Goal: Complete application form

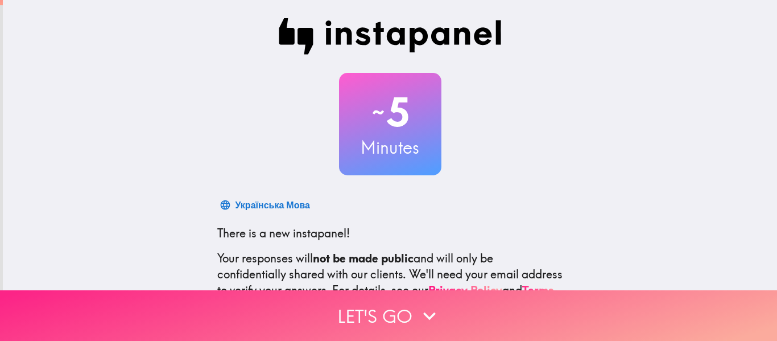
click at [365, 307] on button "Let's go" at bounding box center [388, 315] width 777 height 51
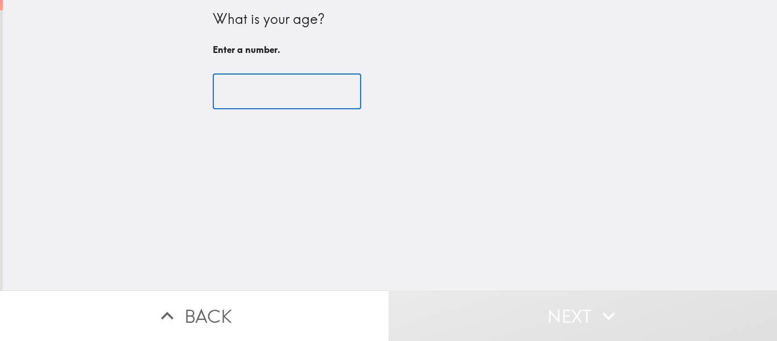
click at [319, 95] on input "number" at bounding box center [287, 91] width 148 height 35
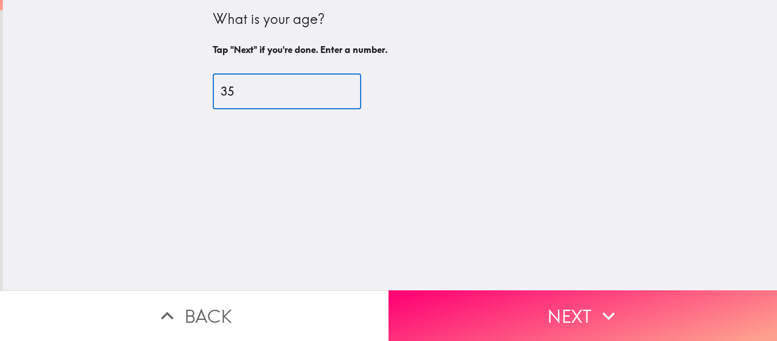
type input "35"
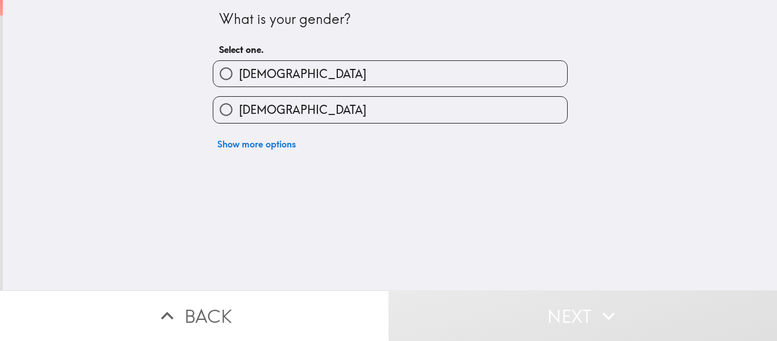
click at [313, 102] on label "[DEMOGRAPHIC_DATA]" at bounding box center [390, 110] width 354 height 26
click at [239, 102] on input "[DEMOGRAPHIC_DATA]" at bounding box center [226, 110] width 26 height 26
radio input "true"
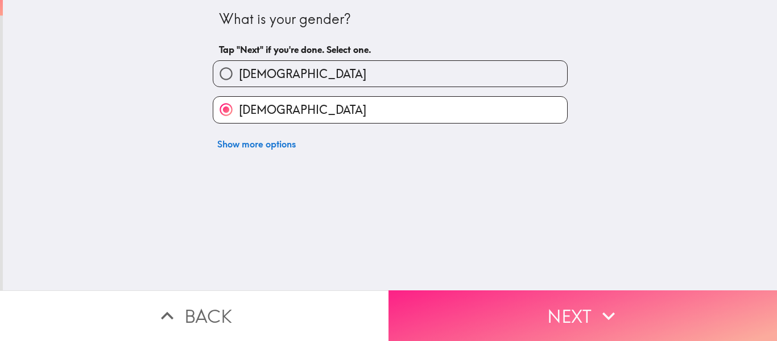
click at [486, 292] on button "Next" at bounding box center [582, 315] width 388 height 51
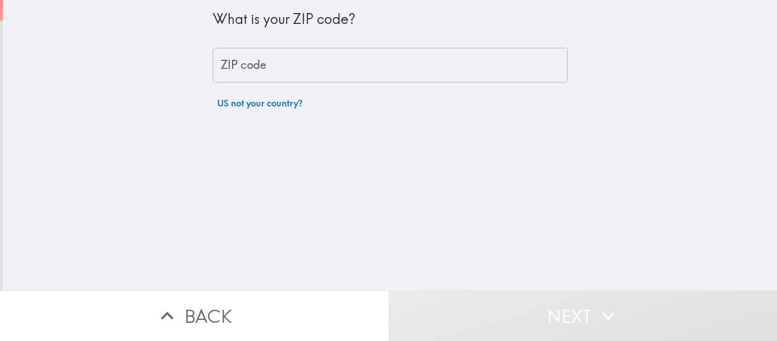
click at [391, 76] on input "ZIP code" at bounding box center [390, 65] width 355 height 35
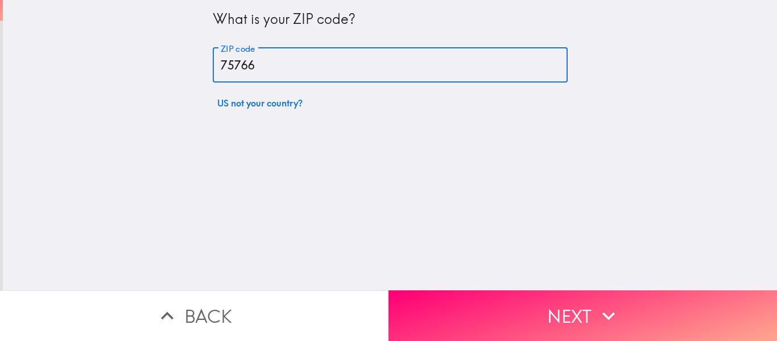
type input "75766"
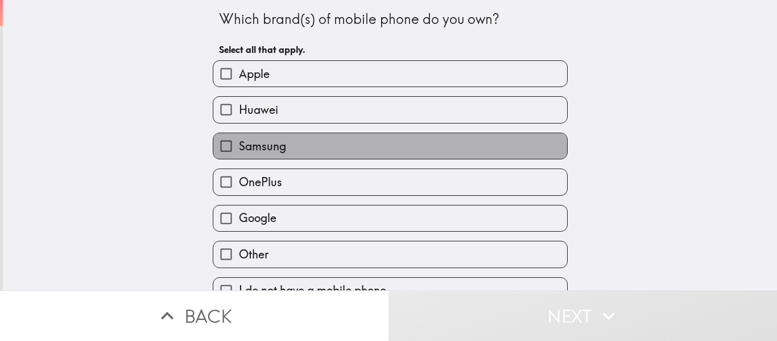
click at [254, 151] on span "Samsung" at bounding box center [262, 146] width 47 height 16
click at [239, 151] on input "Samsung" at bounding box center [226, 146] width 26 height 26
checkbox input "true"
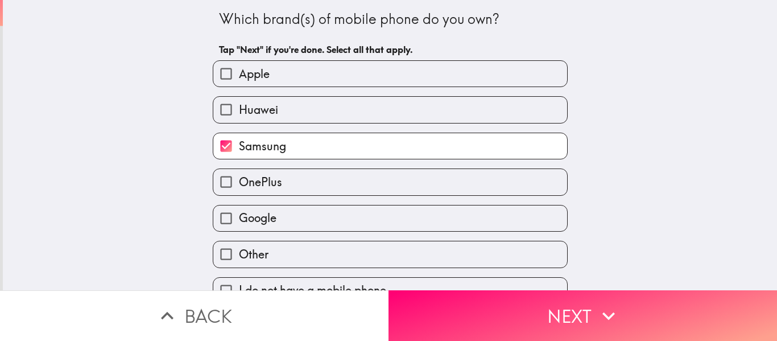
scroll to position [22, 0]
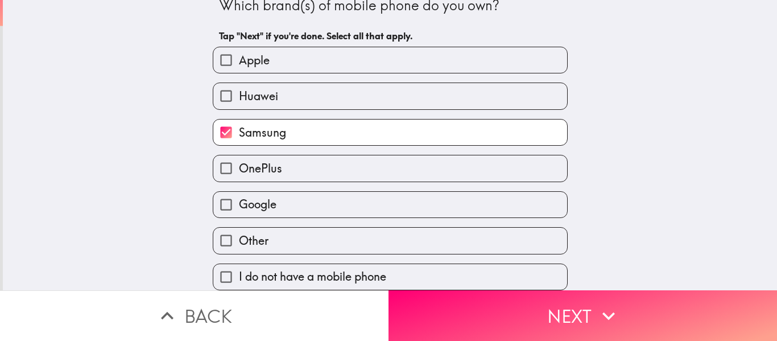
click at [270, 231] on label "Other" at bounding box center [390, 240] width 354 height 26
click at [239, 231] on input "Other" at bounding box center [226, 240] width 26 height 26
checkbox input "true"
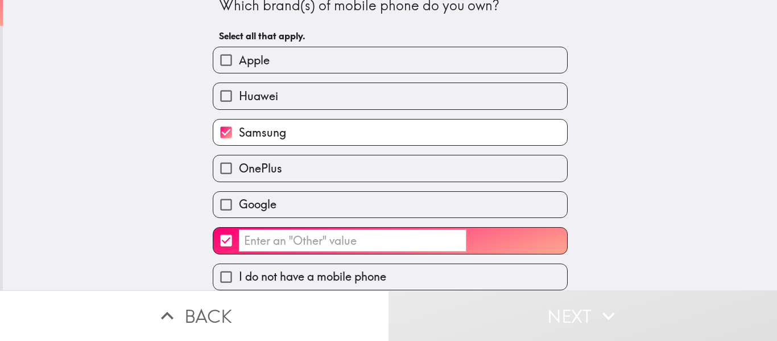
click at [270, 231] on input "​" at bounding box center [352, 240] width 227 height 22
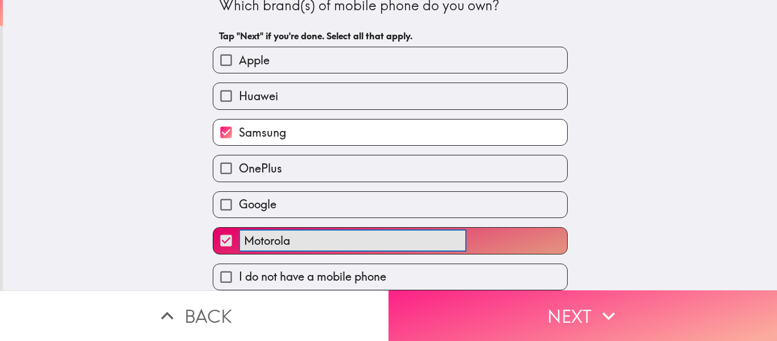
type input "Motorola"
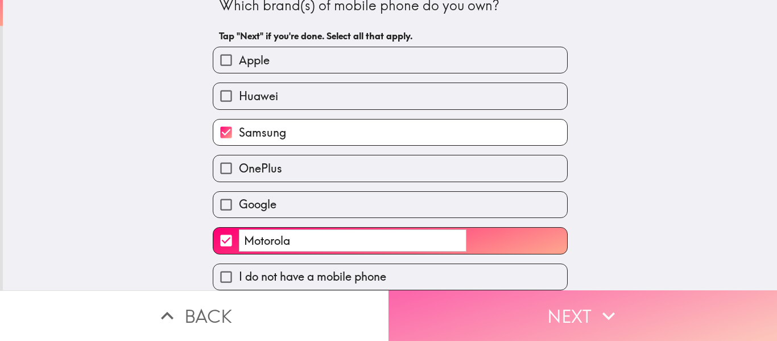
click at [529, 290] on button "Next" at bounding box center [582, 315] width 388 height 51
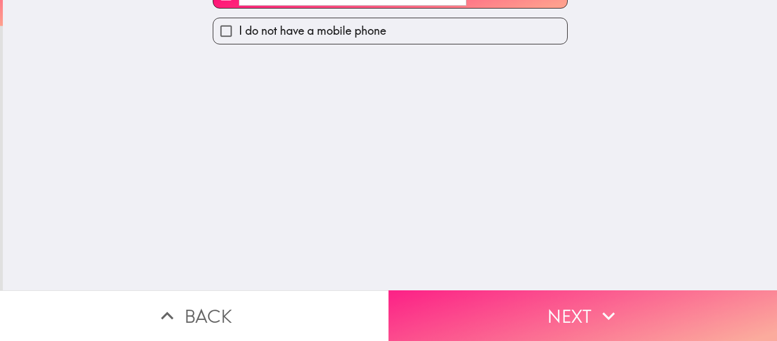
scroll to position [0, 0]
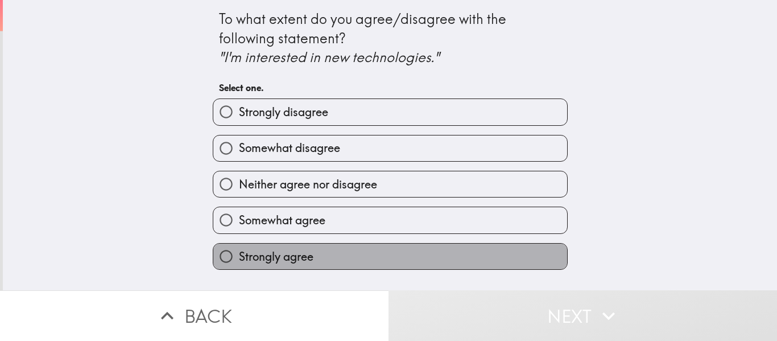
click at [359, 260] on label "Strongly agree" at bounding box center [390, 256] width 354 height 26
click at [239, 260] on input "Strongly agree" at bounding box center [226, 256] width 26 height 26
radio input "true"
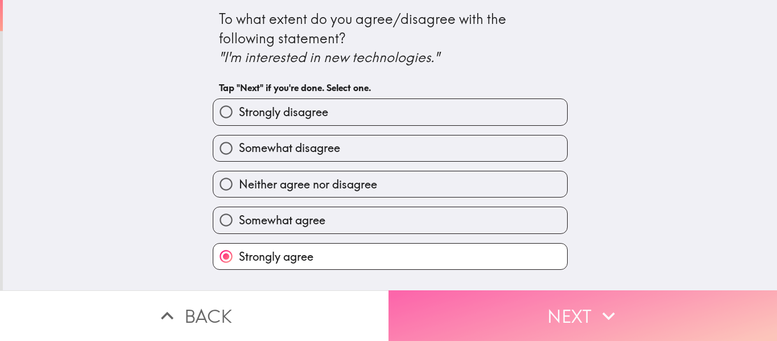
click at [398, 294] on button "Next" at bounding box center [582, 315] width 388 height 51
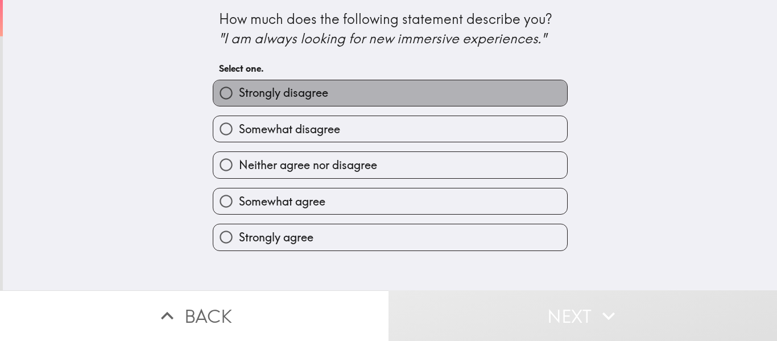
click at [339, 95] on label "Strongly disagree" at bounding box center [390, 93] width 354 height 26
click at [239, 95] on input "Strongly disagree" at bounding box center [226, 93] width 26 height 26
radio input "true"
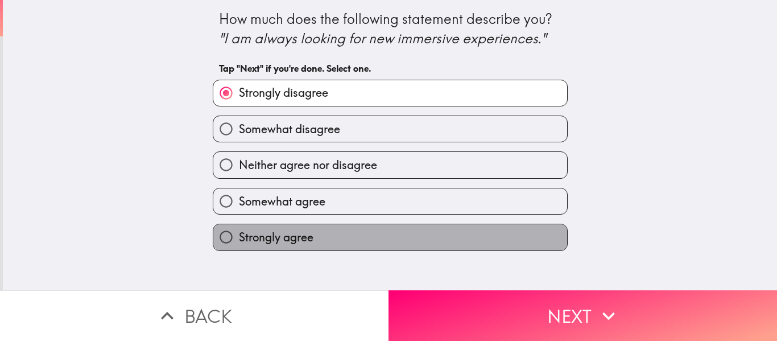
click at [298, 230] on span "Strongly agree" at bounding box center [276, 237] width 74 height 16
click at [239, 230] on input "Strongly agree" at bounding box center [226, 237] width 26 height 26
radio input "true"
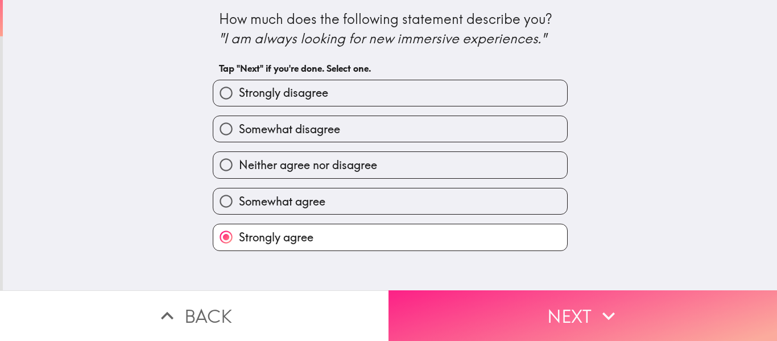
drag, startPoint x: 399, startPoint y: 281, endPoint x: 401, endPoint y: 288, distance: 7.7
click at [401, 288] on div "How much does the following statement describe you? "I am always looking for ne…" at bounding box center [388, 170] width 777 height 341
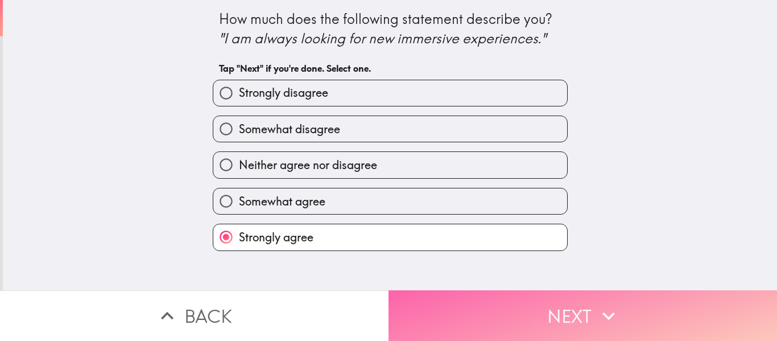
click at [401, 290] on button "Next" at bounding box center [582, 315] width 388 height 51
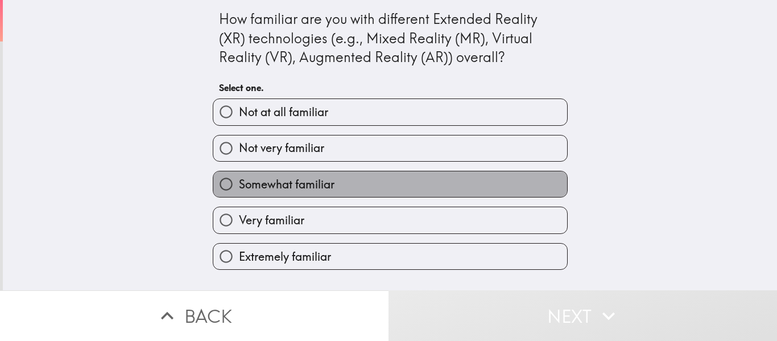
click at [325, 191] on span "Somewhat familiar" at bounding box center [287, 184] width 96 height 16
click at [239, 191] on input "Somewhat familiar" at bounding box center [226, 184] width 26 height 26
radio input "true"
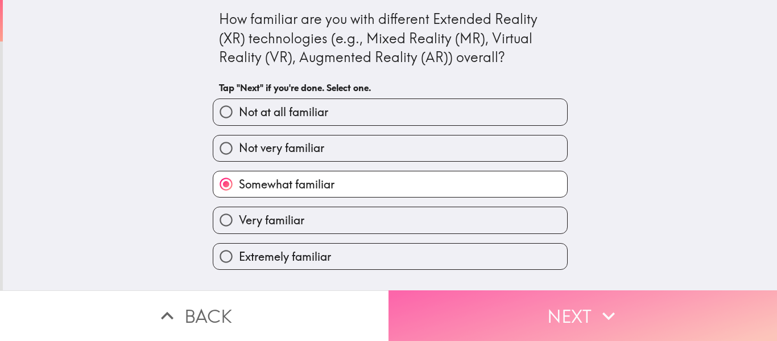
click at [388, 290] on button "Next" at bounding box center [582, 315] width 388 height 51
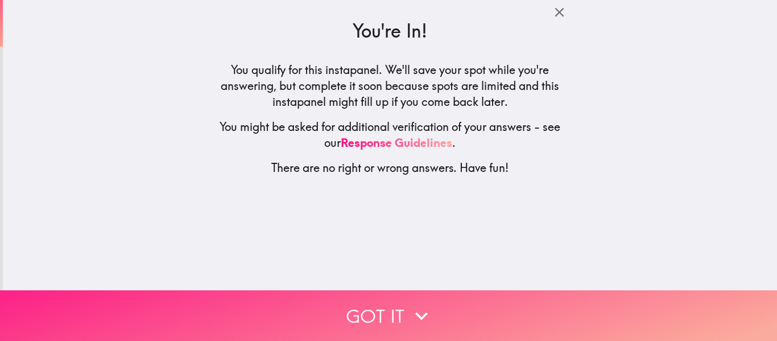
click at [388, 290] on button "Got it" at bounding box center [388, 315] width 777 height 51
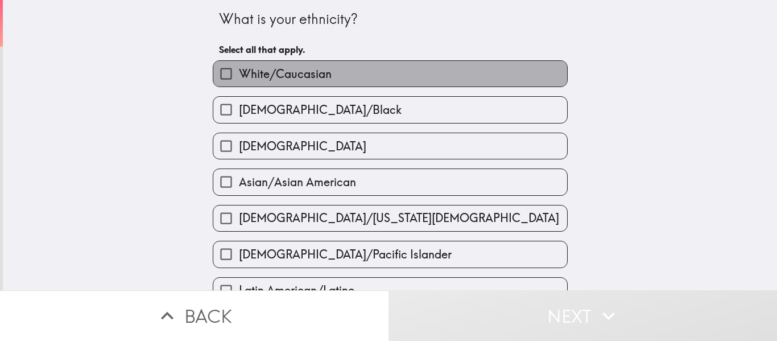
click at [324, 72] on label "White/Caucasian" at bounding box center [390, 74] width 354 height 26
click at [239, 72] on input "White/Caucasian" at bounding box center [226, 74] width 26 height 26
checkbox input "true"
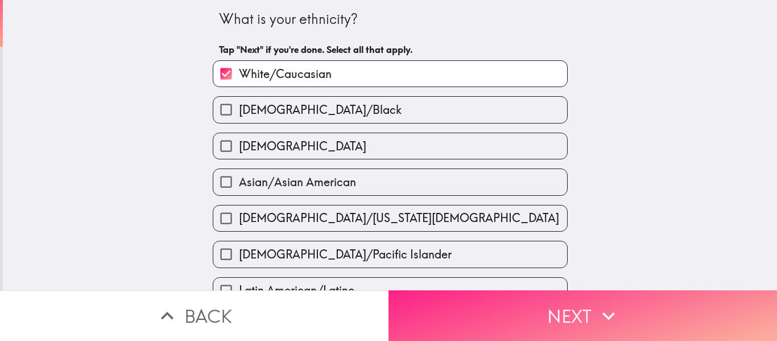
click at [532, 313] on button "Next" at bounding box center [582, 315] width 388 height 51
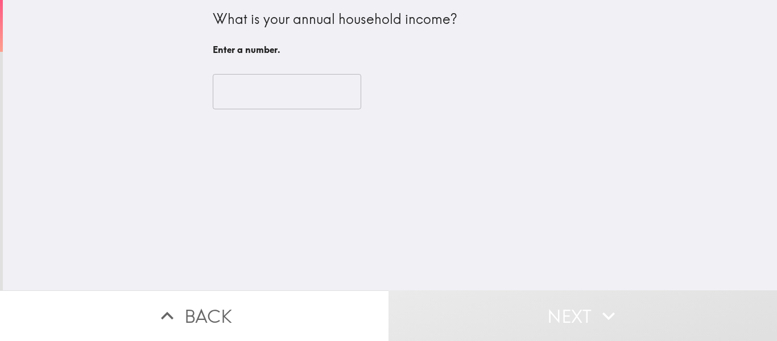
click at [308, 99] on input "number" at bounding box center [287, 91] width 148 height 35
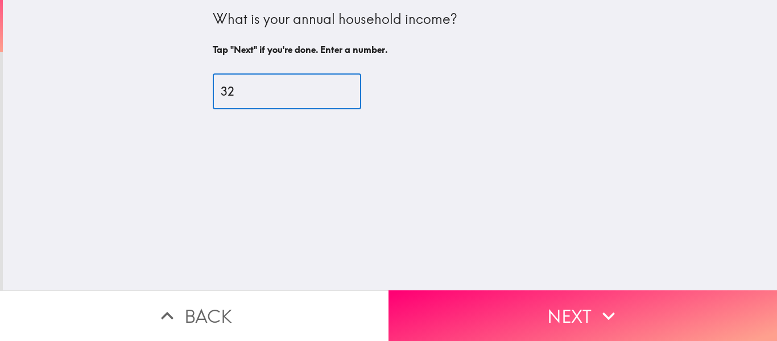
type input "3"
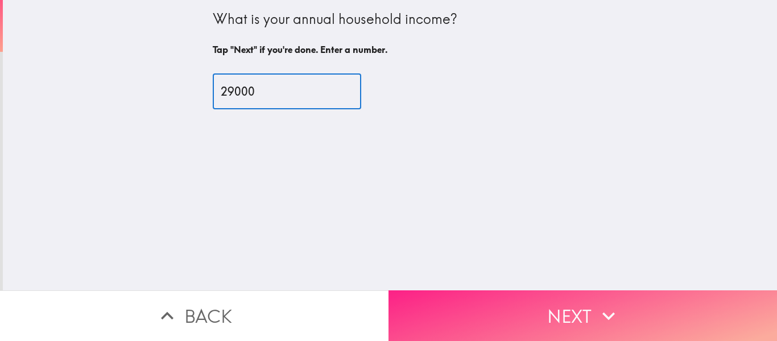
type input "29000"
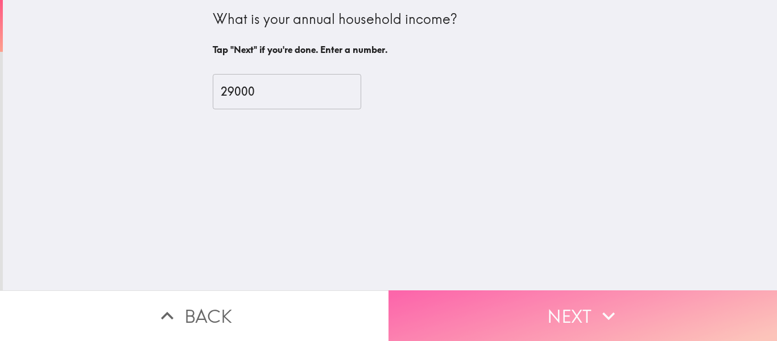
click at [441, 290] on button "Next" at bounding box center [582, 315] width 388 height 51
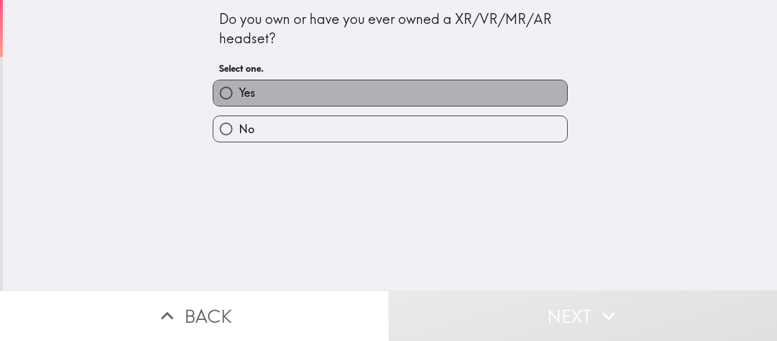
click at [267, 93] on label "Yes" at bounding box center [390, 93] width 354 height 26
click at [239, 93] on input "Yes" at bounding box center [226, 93] width 26 height 26
radio input "true"
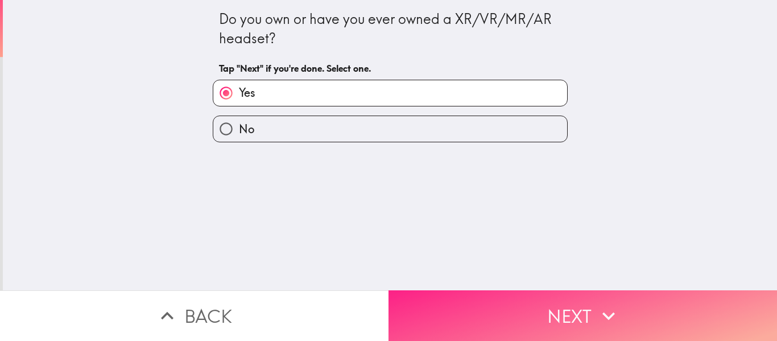
click at [454, 314] on button "Next" at bounding box center [582, 315] width 388 height 51
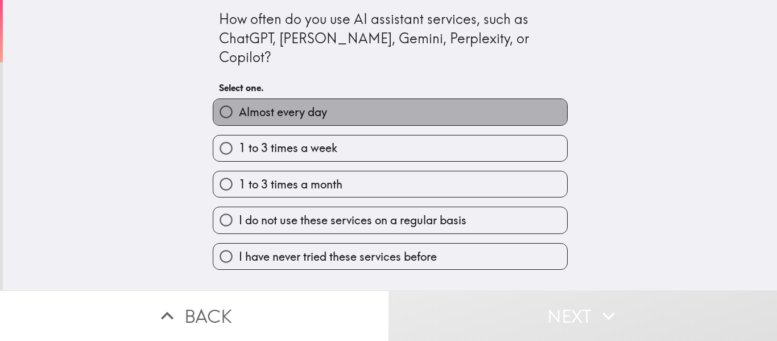
click at [394, 103] on label "Almost every day" at bounding box center [390, 112] width 354 height 26
click at [239, 103] on input "Almost every day" at bounding box center [226, 112] width 26 height 26
radio input "true"
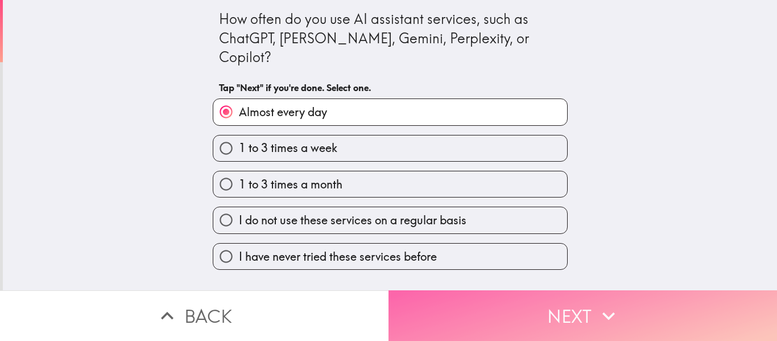
click at [437, 320] on button "Next" at bounding box center [582, 315] width 388 height 51
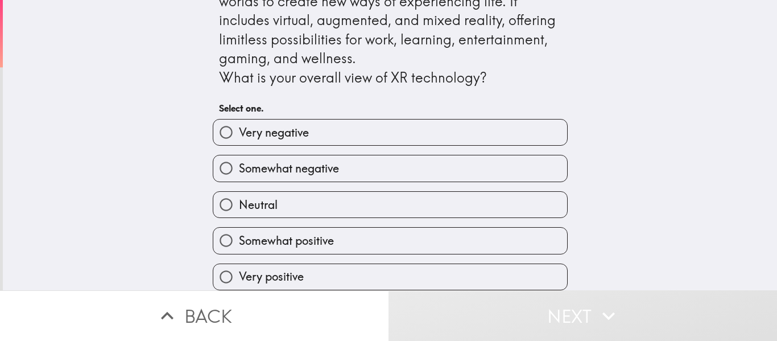
scroll to position [45, 0]
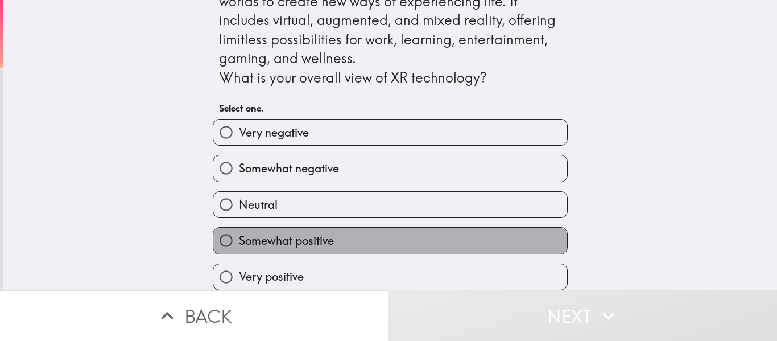
click at [412, 230] on label "Somewhat positive" at bounding box center [390, 240] width 354 height 26
click at [239, 230] on input "Somewhat positive" at bounding box center [226, 240] width 26 height 26
radio input "true"
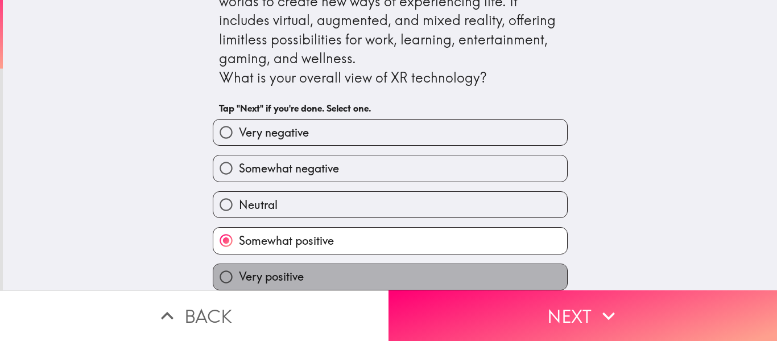
click at [395, 264] on label "Very positive" at bounding box center [390, 277] width 354 height 26
click at [239, 264] on input "Very positive" at bounding box center [226, 277] width 26 height 26
radio input "true"
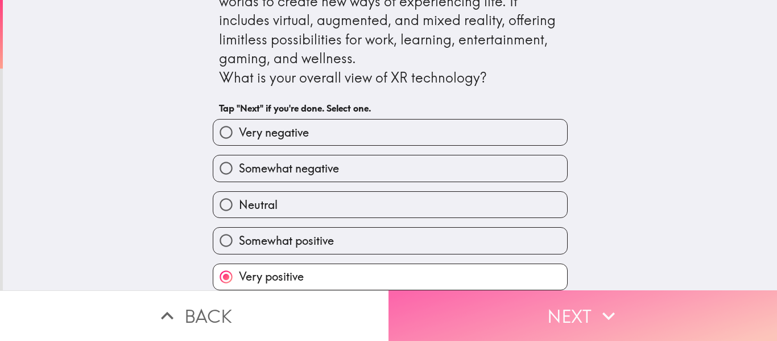
click at [479, 310] on button "Next" at bounding box center [582, 315] width 388 height 51
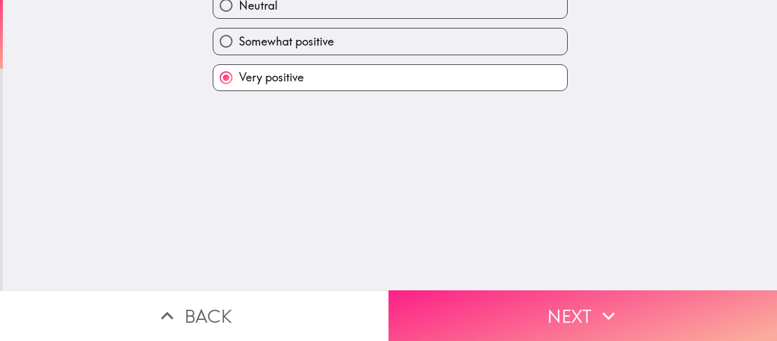
scroll to position [0, 0]
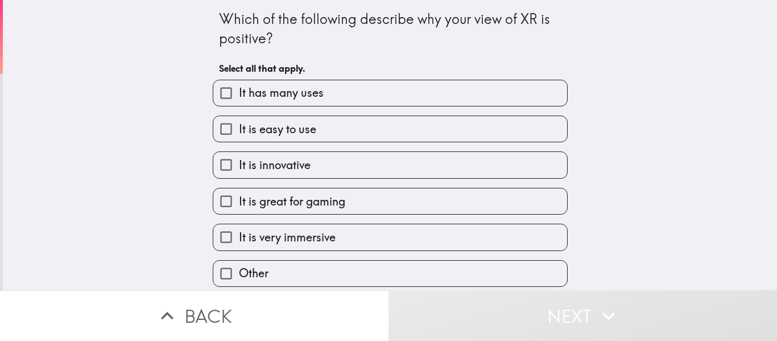
click at [390, 170] on label "It is innovative" at bounding box center [390, 165] width 354 height 26
click at [239, 170] on input "It is innovative" at bounding box center [226, 165] width 26 height 26
checkbox input "true"
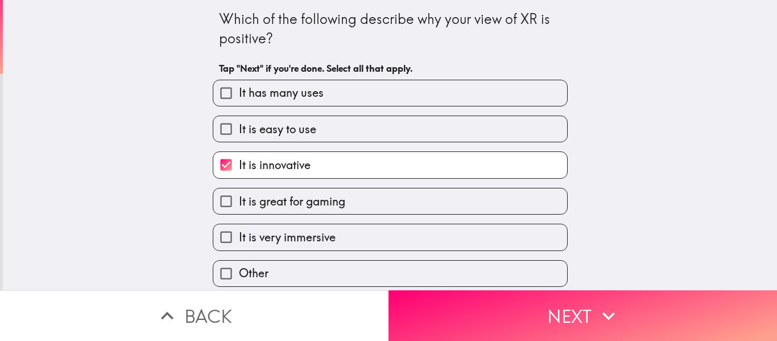
scroll to position [5, 0]
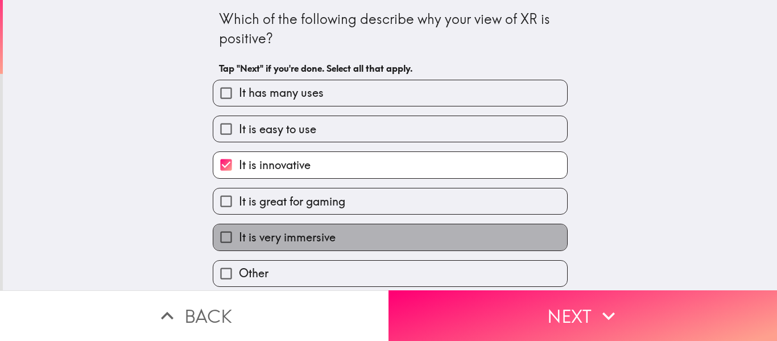
click at [405, 226] on label "It is very immersive" at bounding box center [390, 237] width 354 height 26
click at [239, 226] on input "It is very immersive" at bounding box center [226, 237] width 26 height 26
checkbox input "true"
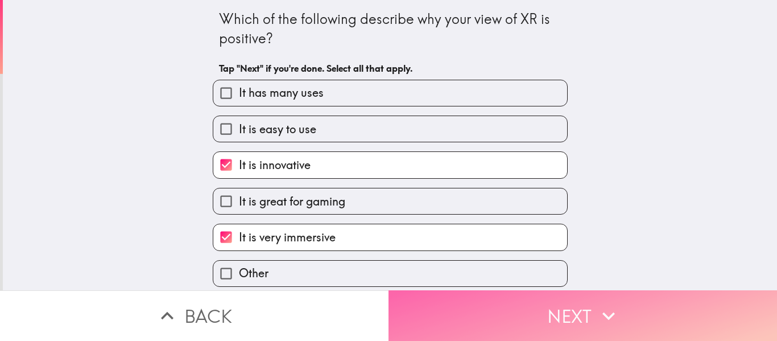
click at [450, 290] on button "Next" at bounding box center [582, 315] width 388 height 51
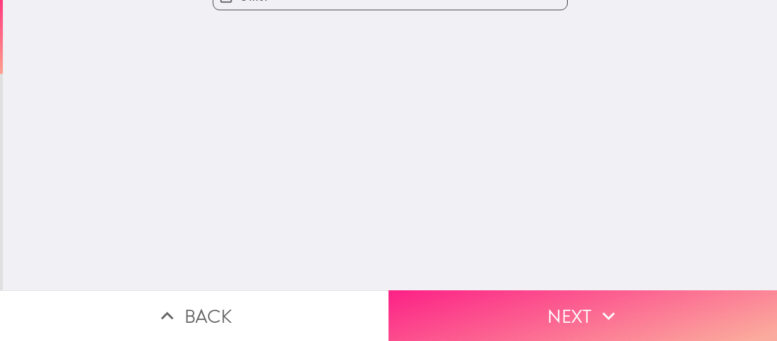
scroll to position [0, 0]
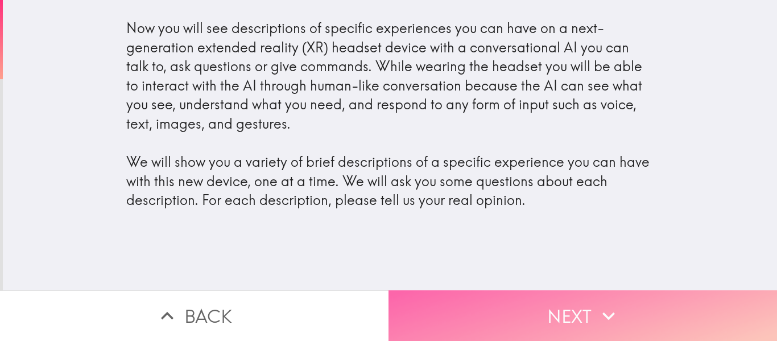
click at [475, 301] on button "Next" at bounding box center [582, 315] width 388 height 51
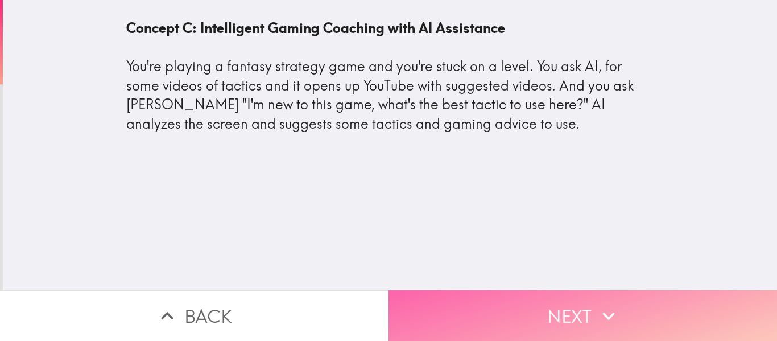
click at [516, 312] on button "Next" at bounding box center [582, 315] width 388 height 51
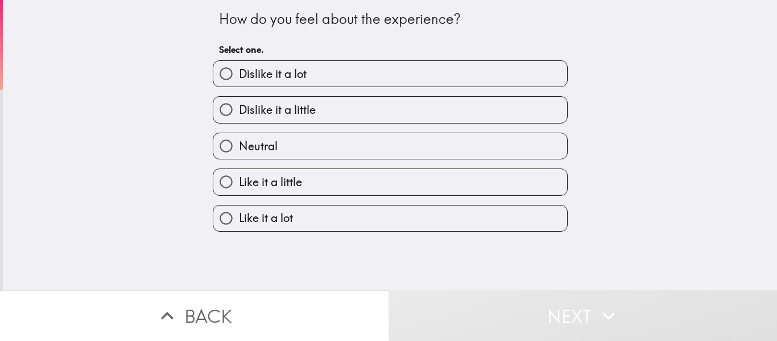
click at [456, 218] on label "Like it a lot" at bounding box center [390, 218] width 354 height 26
click at [239, 218] on input "Like it a lot" at bounding box center [226, 218] width 26 height 26
radio input "true"
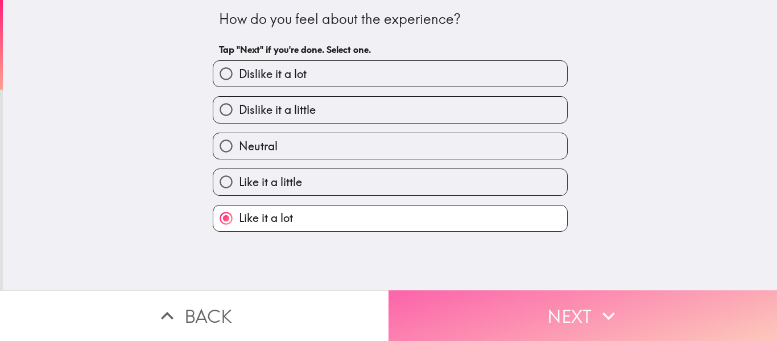
click at [479, 298] on button "Next" at bounding box center [582, 315] width 388 height 51
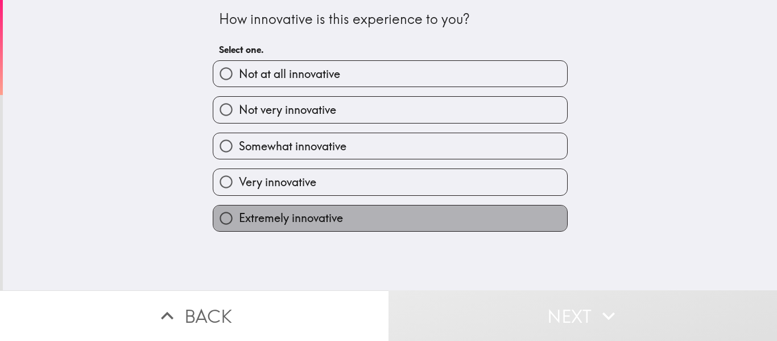
click at [469, 209] on label "Extremely innovative" at bounding box center [390, 218] width 354 height 26
click at [239, 209] on input "Extremely innovative" at bounding box center [226, 218] width 26 height 26
radio input "true"
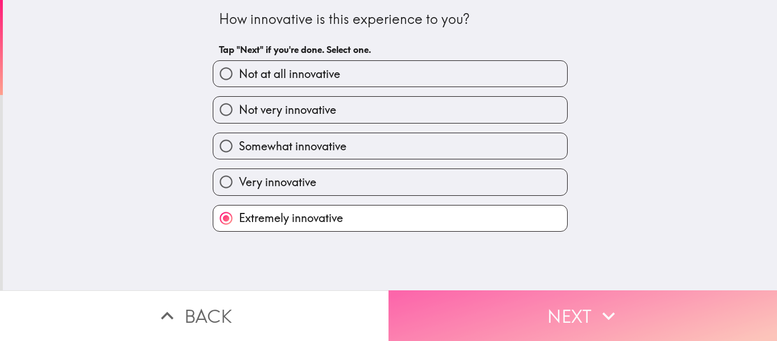
click at [478, 313] on button "Next" at bounding box center [582, 315] width 388 height 51
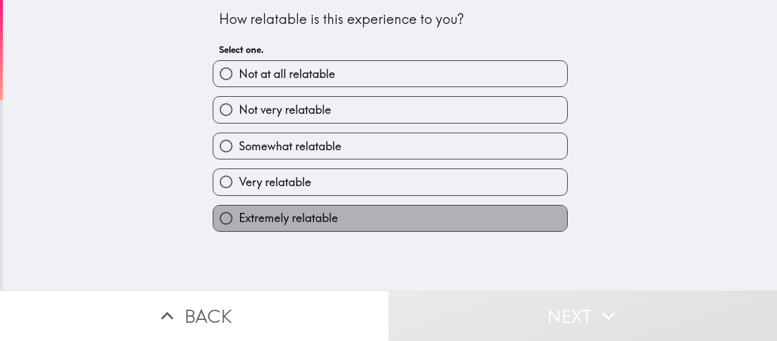
click at [455, 218] on label "Extremely relatable" at bounding box center [390, 218] width 354 height 26
click at [239, 218] on input "Extremely relatable" at bounding box center [226, 218] width 26 height 26
radio input "true"
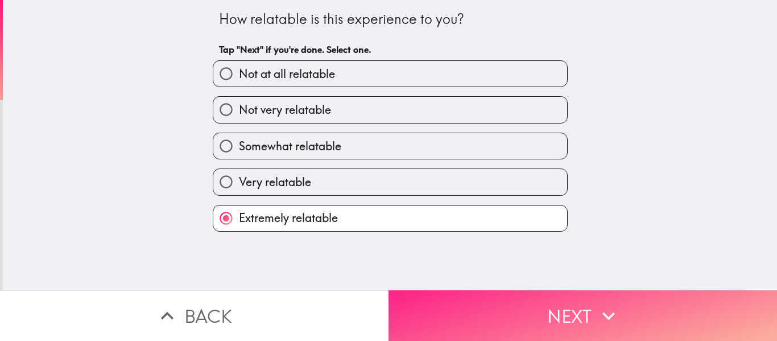
click at [464, 293] on button "Next" at bounding box center [582, 315] width 388 height 51
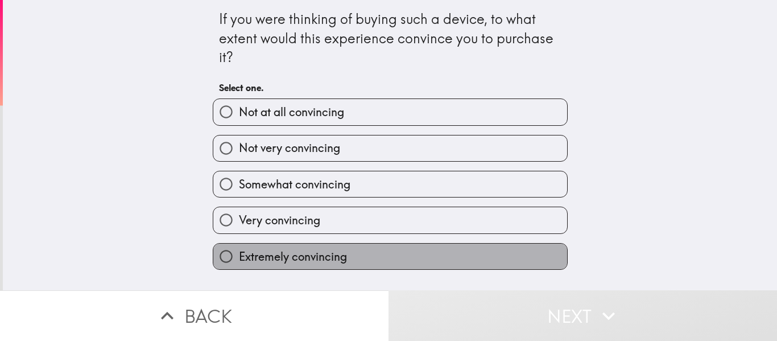
click at [452, 263] on label "Extremely convincing" at bounding box center [390, 256] width 354 height 26
click at [239, 263] on input "Extremely convincing" at bounding box center [226, 256] width 26 height 26
radio input "true"
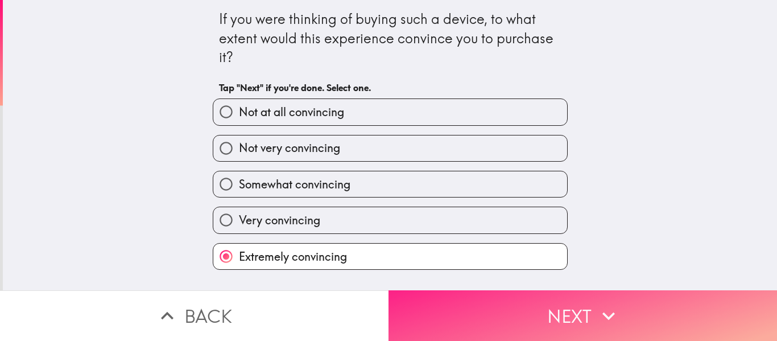
click at [452, 293] on button "Next" at bounding box center [582, 315] width 388 height 51
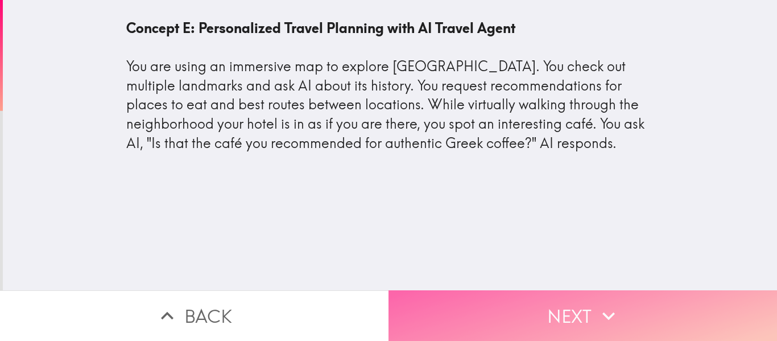
click at [498, 308] on button "Next" at bounding box center [582, 315] width 388 height 51
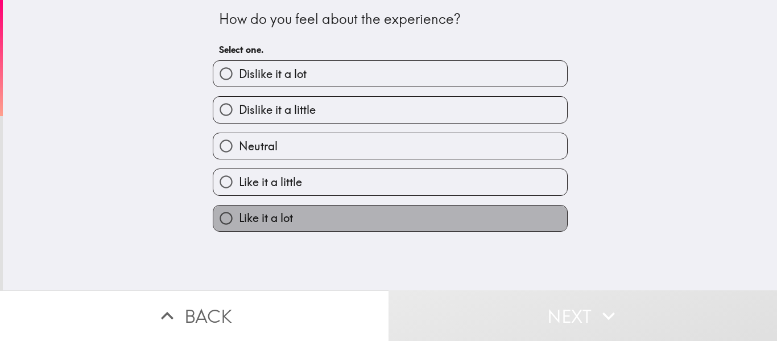
click at [438, 223] on label "Like it a lot" at bounding box center [390, 218] width 354 height 26
click at [239, 223] on input "Like it a lot" at bounding box center [226, 218] width 26 height 26
radio input "true"
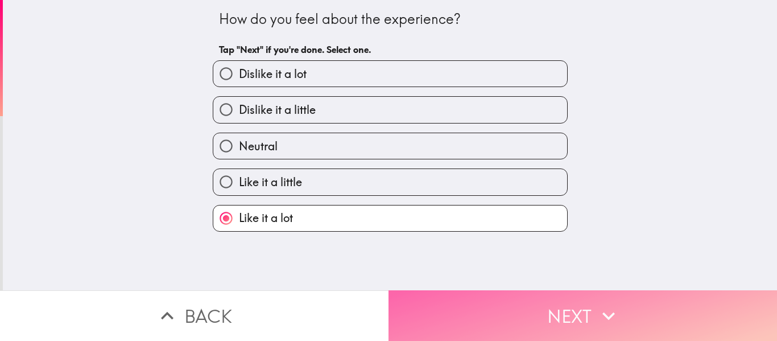
click at [455, 290] on button "Next" at bounding box center [582, 315] width 388 height 51
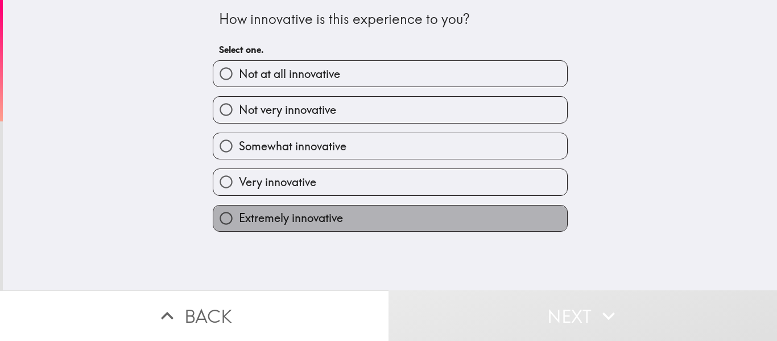
click at [418, 229] on label "Extremely innovative" at bounding box center [390, 218] width 354 height 26
click at [239, 229] on input "Extremely innovative" at bounding box center [226, 218] width 26 height 26
radio input "true"
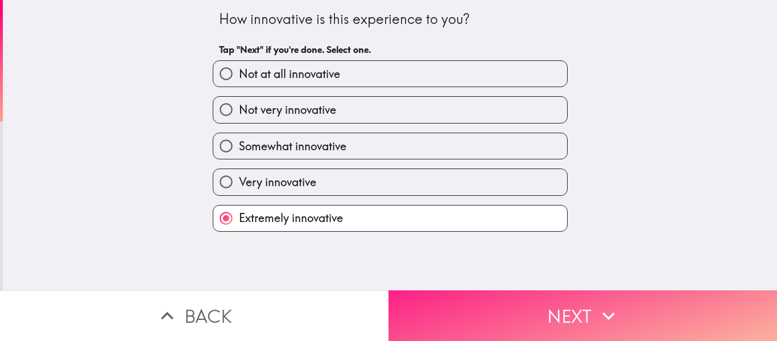
click at [426, 325] on button "Next" at bounding box center [582, 315] width 388 height 51
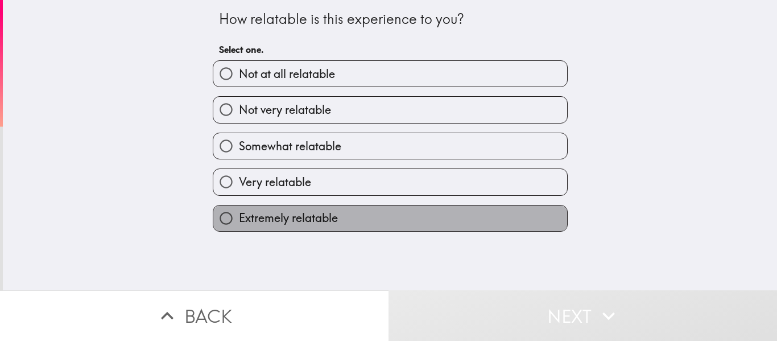
click at [399, 223] on label "Extremely relatable" at bounding box center [390, 218] width 354 height 26
click at [239, 223] on input "Extremely relatable" at bounding box center [226, 218] width 26 height 26
radio input "true"
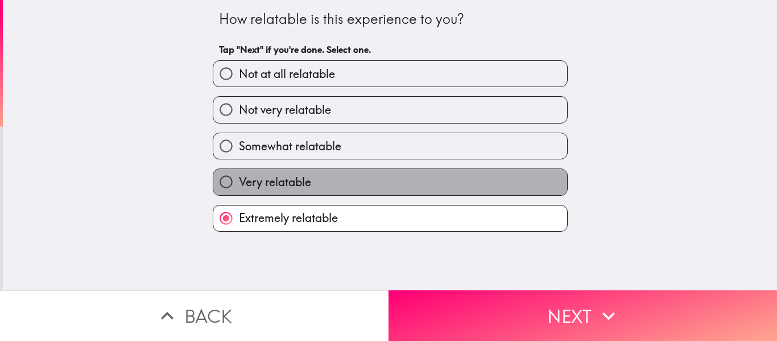
click at [398, 190] on label "Very relatable" at bounding box center [390, 182] width 354 height 26
click at [239, 190] on input "Very relatable" at bounding box center [226, 182] width 26 height 26
radio input "true"
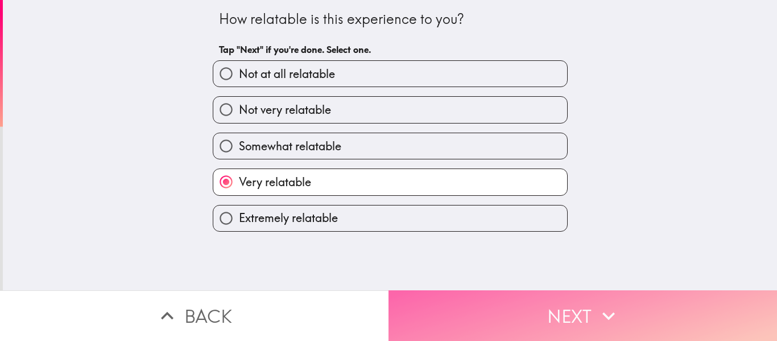
click at [410, 296] on button "Next" at bounding box center [582, 315] width 388 height 51
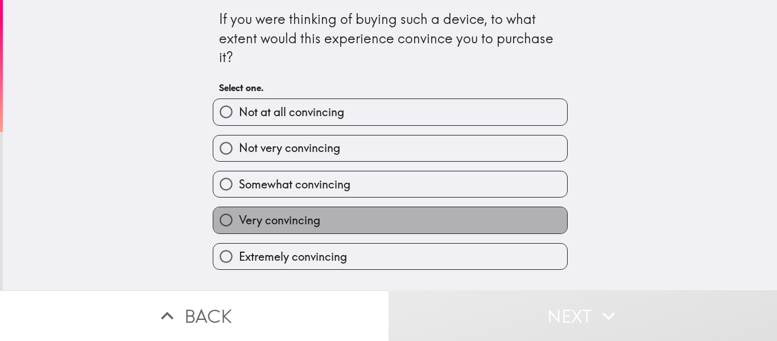
click at [367, 230] on label "Very convincing" at bounding box center [390, 220] width 354 height 26
click at [239, 230] on input "Very convincing" at bounding box center [226, 220] width 26 height 26
radio input "true"
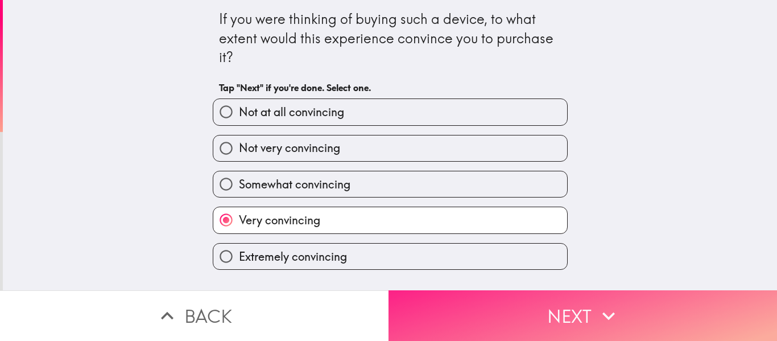
click at [423, 312] on button "Next" at bounding box center [582, 315] width 388 height 51
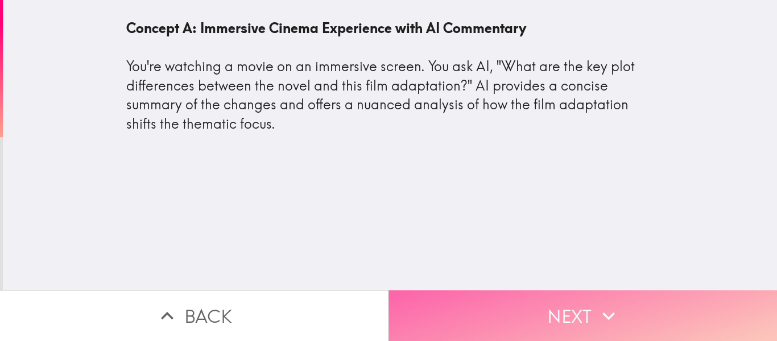
click at [480, 309] on button "Next" at bounding box center [582, 315] width 388 height 51
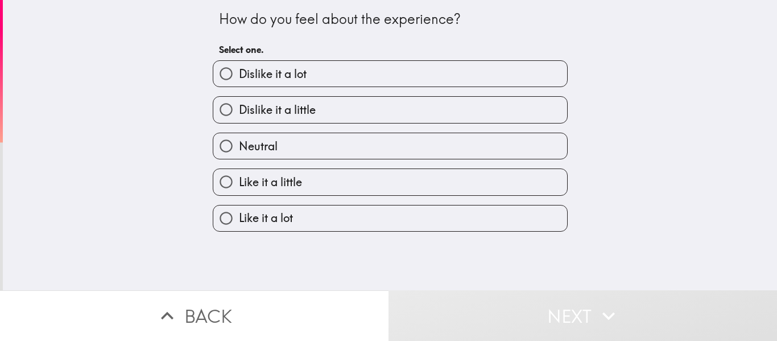
click at [438, 239] on div "How do you feel about the experience? Select one. Dislike it a lot Dislike it a…" at bounding box center [390, 145] width 774 height 290
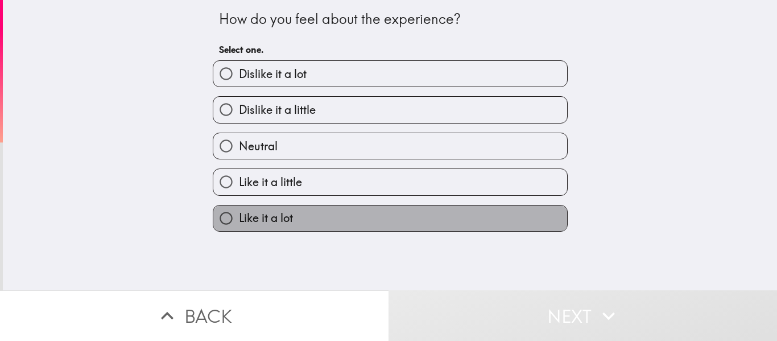
click at [437, 231] on label "Like it a lot" at bounding box center [390, 218] width 354 height 26
click at [239, 231] on input "Like it a lot" at bounding box center [226, 218] width 26 height 26
radio input "true"
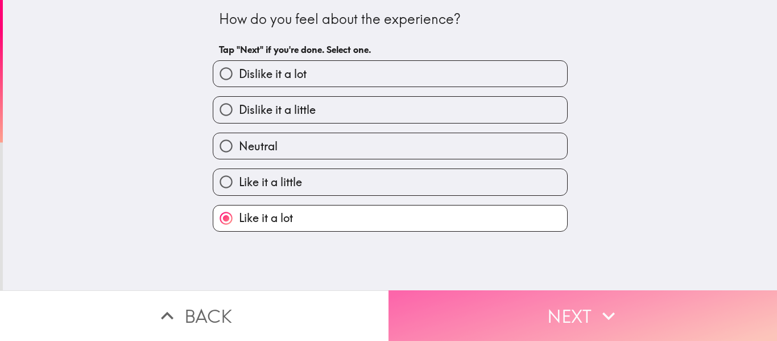
click at [458, 290] on button "Next" at bounding box center [582, 315] width 388 height 51
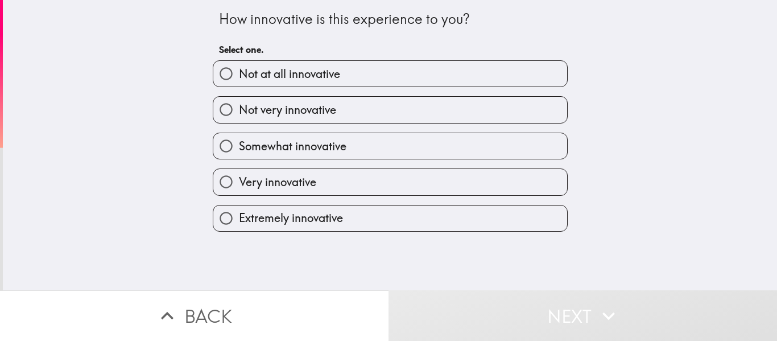
click at [437, 230] on label "Extremely innovative" at bounding box center [390, 218] width 354 height 26
click at [239, 230] on input "Extremely innovative" at bounding box center [226, 218] width 26 height 26
radio input "true"
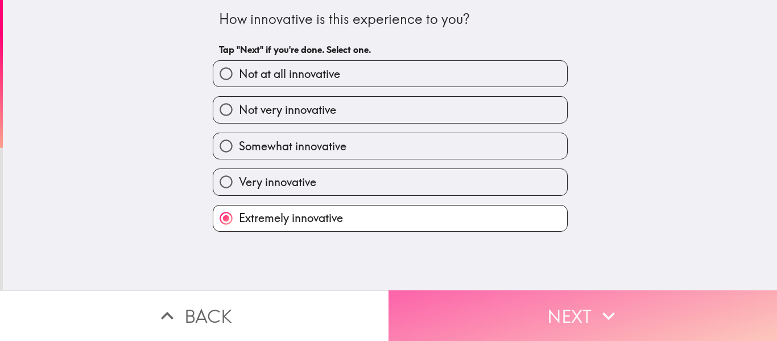
click at [437, 323] on button "Next" at bounding box center [582, 315] width 388 height 51
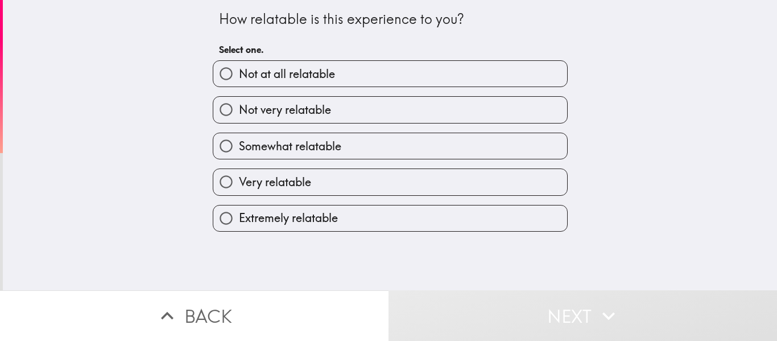
click at [440, 223] on label "Extremely relatable" at bounding box center [390, 218] width 354 height 26
click at [239, 223] on input "Extremely relatable" at bounding box center [226, 218] width 26 height 26
radio input "true"
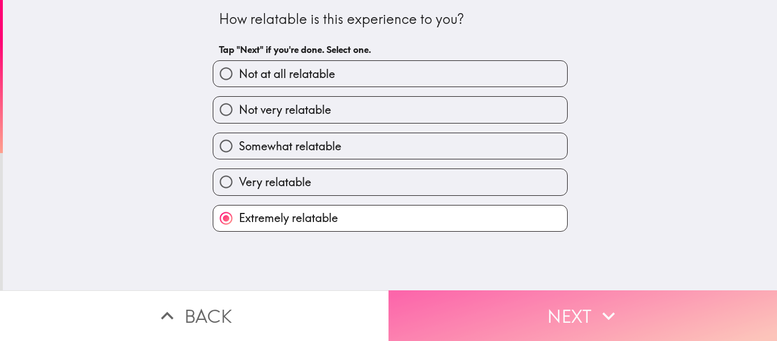
click at [440, 290] on button "Next" at bounding box center [582, 315] width 388 height 51
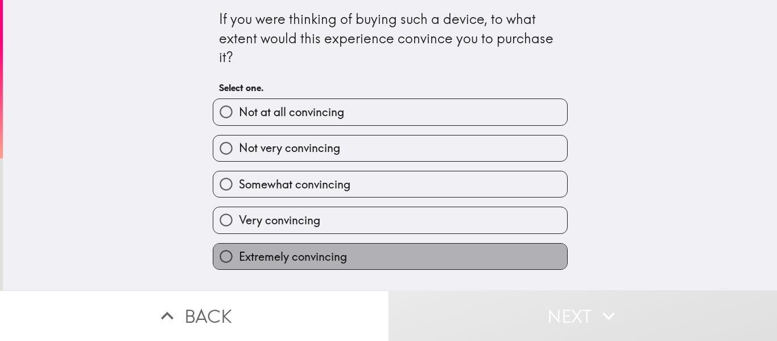
click at [436, 258] on label "Extremely convincing" at bounding box center [390, 256] width 354 height 26
click at [239, 258] on input "Extremely convincing" at bounding box center [226, 256] width 26 height 26
radio input "true"
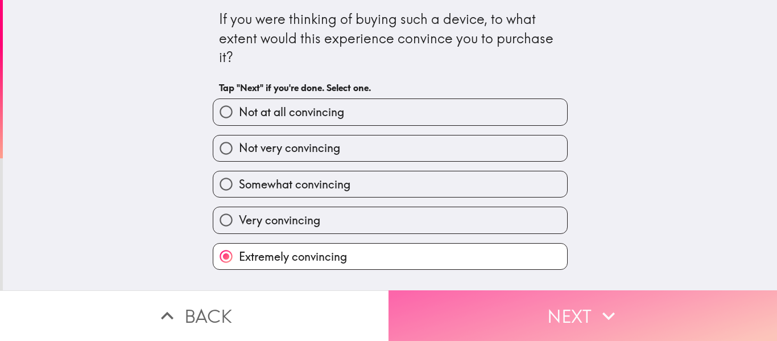
click at [438, 290] on button "Next" at bounding box center [582, 315] width 388 height 51
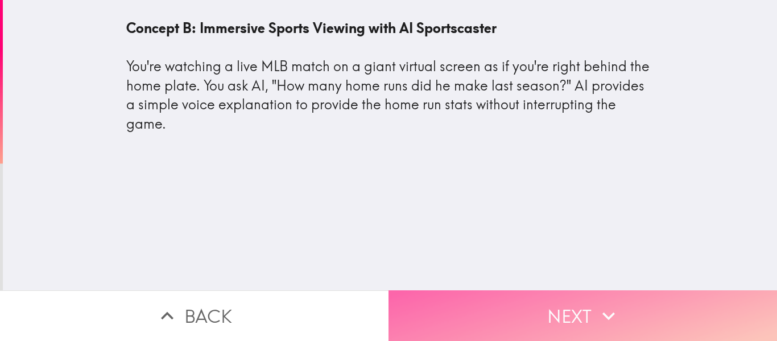
click at [440, 290] on button "Next" at bounding box center [582, 315] width 388 height 51
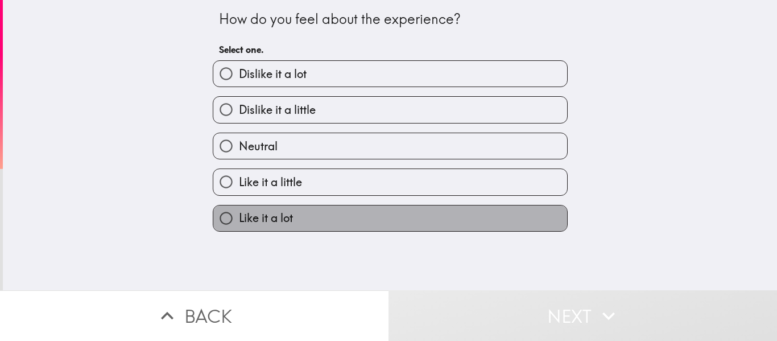
click at [416, 221] on label "Like it a lot" at bounding box center [390, 218] width 354 height 26
click at [239, 221] on input "Like it a lot" at bounding box center [226, 218] width 26 height 26
radio input "true"
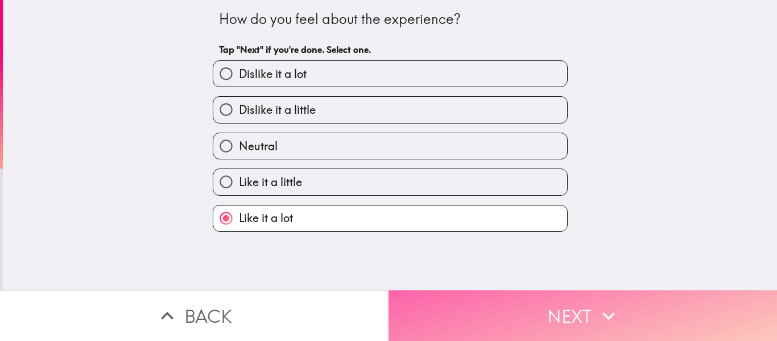
click at [436, 290] on button "Next" at bounding box center [582, 315] width 388 height 51
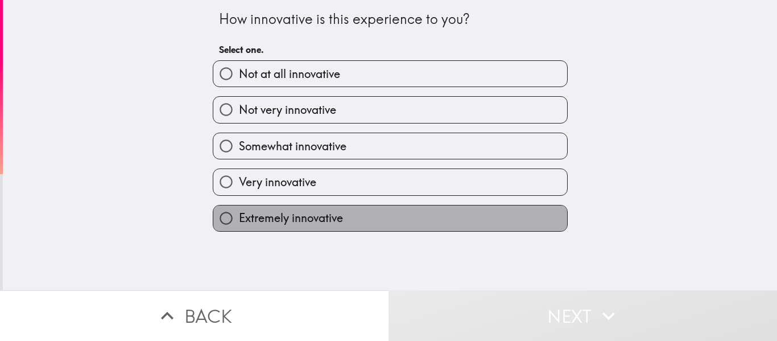
click at [415, 228] on label "Extremely innovative" at bounding box center [390, 218] width 354 height 26
click at [239, 228] on input "Extremely innovative" at bounding box center [226, 218] width 26 height 26
radio input "true"
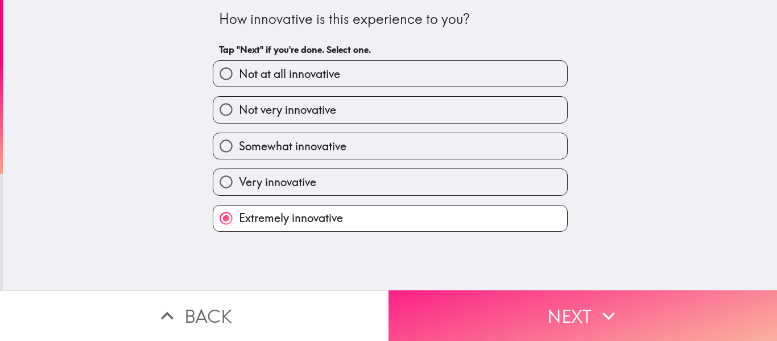
click at [427, 318] on button "Next" at bounding box center [582, 315] width 388 height 51
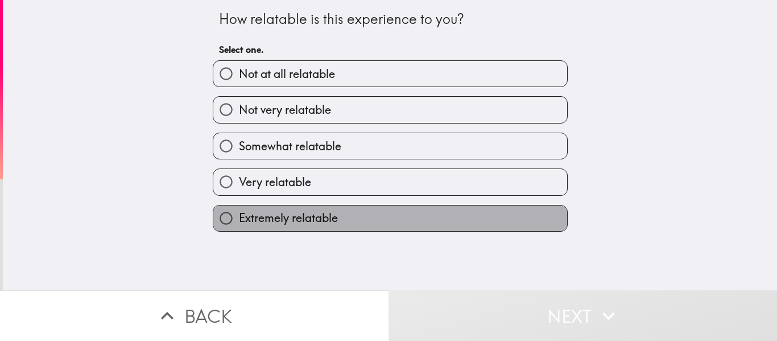
click at [412, 226] on label "Extremely relatable" at bounding box center [390, 218] width 354 height 26
click at [239, 226] on input "Extremely relatable" at bounding box center [226, 218] width 26 height 26
radio input "true"
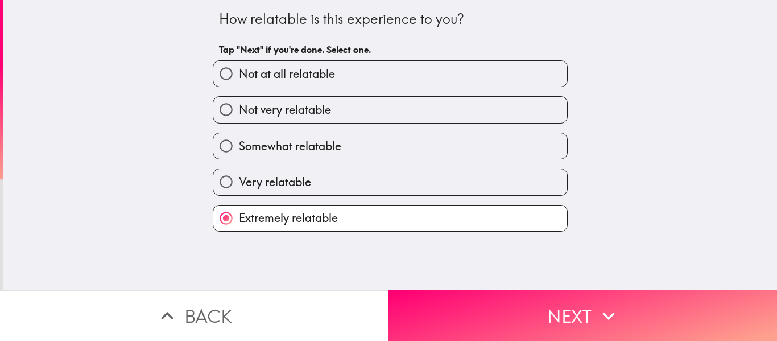
click at [408, 156] on label "Somewhat relatable" at bounding box center [390, 146] width 354 height 26
click at [239, 156] on input "Somewhat relatable" at bounding box center [226, 146] width 26 height 26
radio input "true"
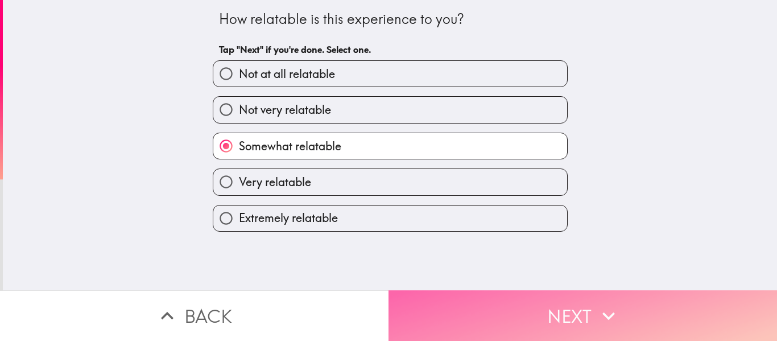
drag, startPoint x: 440, startPoint y: 288, endPoint x: 428, endPoint y: 290, distance: 12.6
click at [428, 290] on button "Next" at bounding box center [582, 315] width 388 height 51
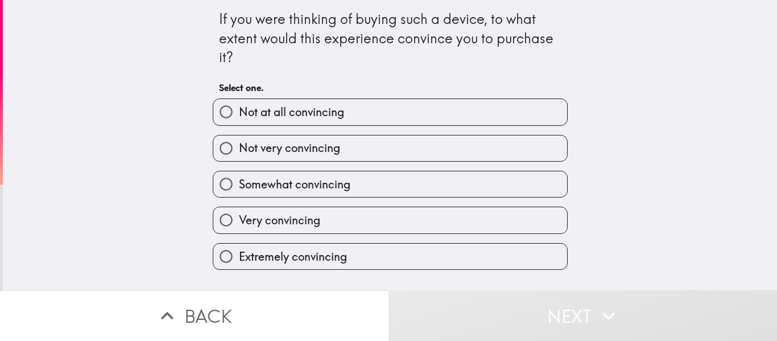
click at [405, 241] on div "Extremely convincing" at bounding box center [386, 252] width 364 height 36
click at [403, 214] on label "Very convincing" at bounding box center [390, 220] width 354 height 26
click at [239, 214] on input "Very convincing" at bounding box center [226, 220] width 26 height 26
radio input "true"
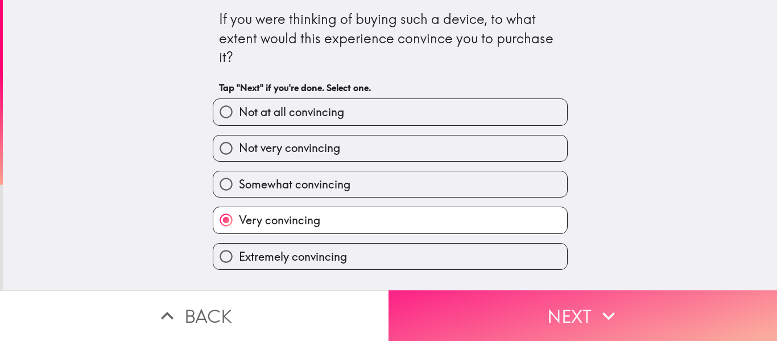
click at [410, 297] on button "Next" at bounding box center [582, 315] width 388 height 51
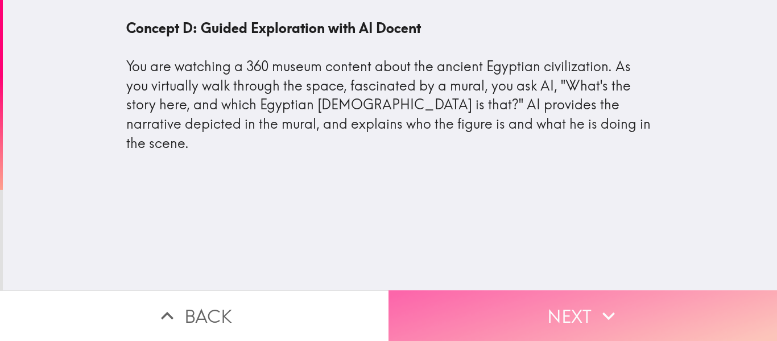
click at [505, 305] on button "Next" at bounding box center [582, 315] width 388 height 51
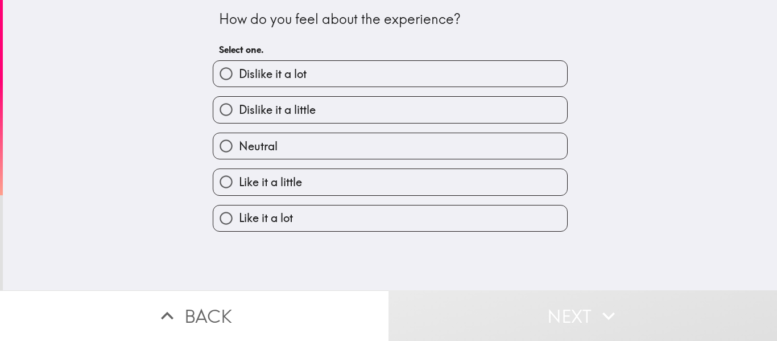
click at [442, 208] on label "Like it a lot" at bounding box center [390, 218] width 354 height 26
click at [239, 208] on input "Like it a lot" at bounding box center [226, 218] width 26 height 26
radio input "true"
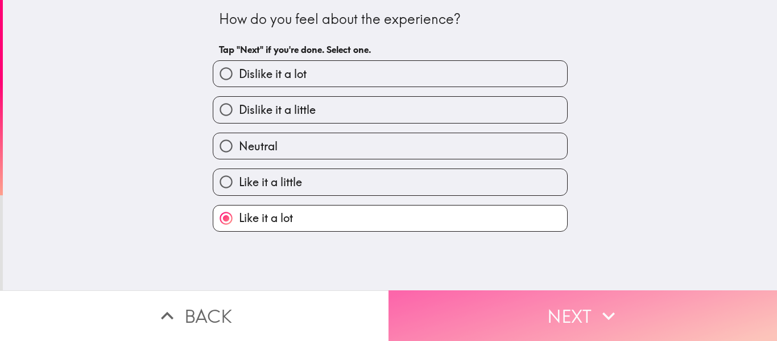
click at [455, 290] on button "Next" at bounding box center [582, 315] width 388 height 51
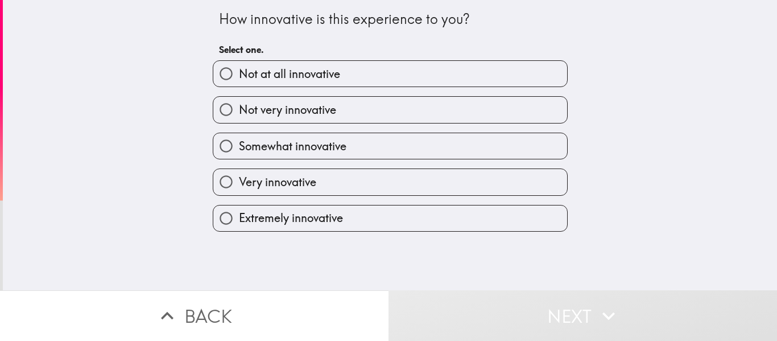
click at [420, 243] on div "How innovative is this experience to you? Select one. Not at all innovative Not…" at bounding box center [390, 145] width 774 height 290
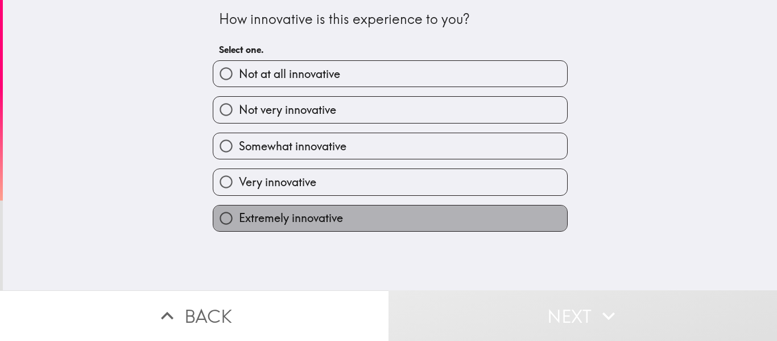
click at [411, 223] on label "Extremely innovative" at bounding box center [390, 218] width 354 height 26
click at [239, 223] on input "Extremely innovative" at bounding box center [226, 218] width 26 height 26
radio input "true"
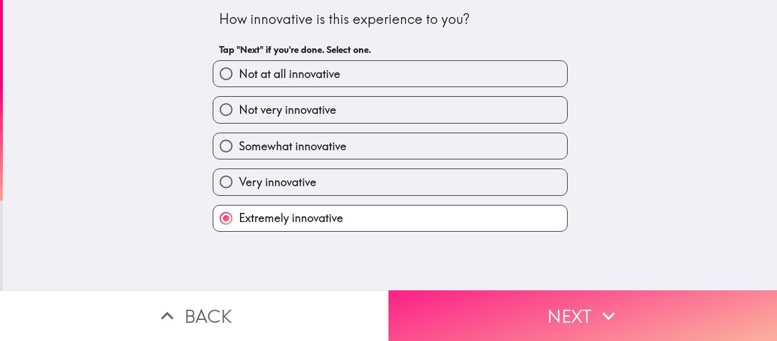
click at [415, 290] on button "Next" at bounding box center [582, 315] width 388 height 51
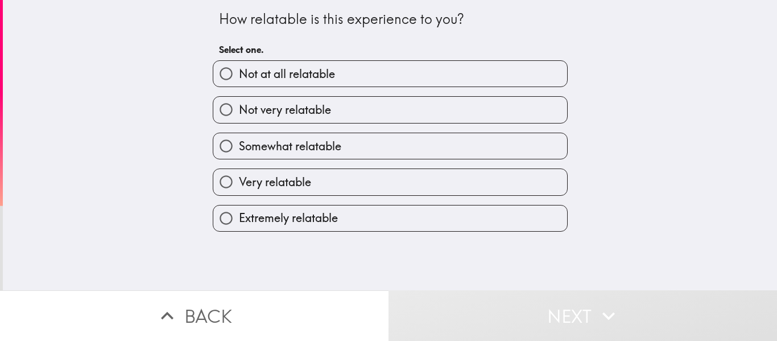
click at [432, 204] on div "Extremely relatable" at bounding box center [386, 214] width 364 height 36
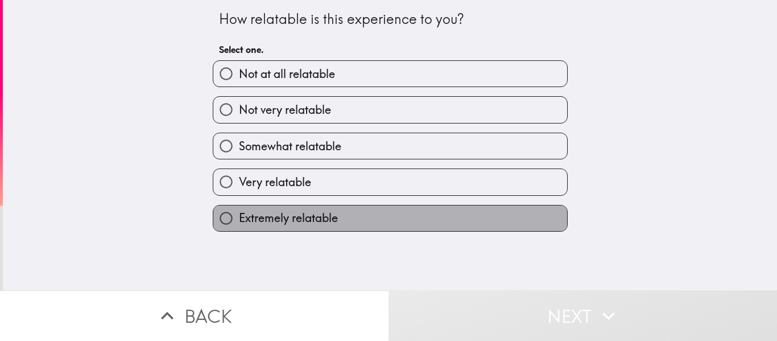
click at [432, 213] on label "Extremely relatable" at bounding box center [390, 218] width 354 height 26
click at [239, 213] on input "Extremely relatable" at bounding box center [226, 218] width 26 height 26
radio input "true"
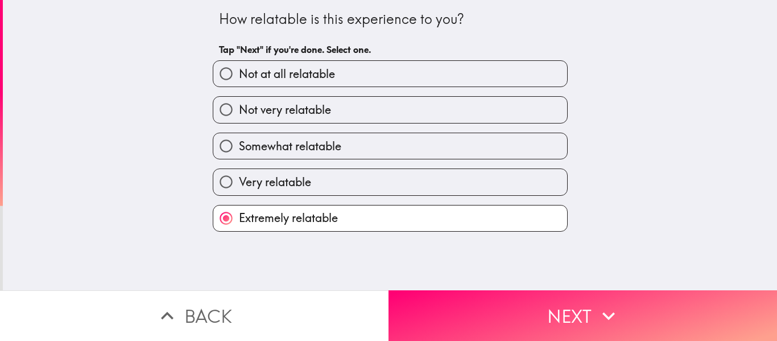
click at [436, 274] on div "How relatable is this experience to you? Tap "Next" if you're done. Select one.…" at bounding box center [390, 145] width 774 height 290
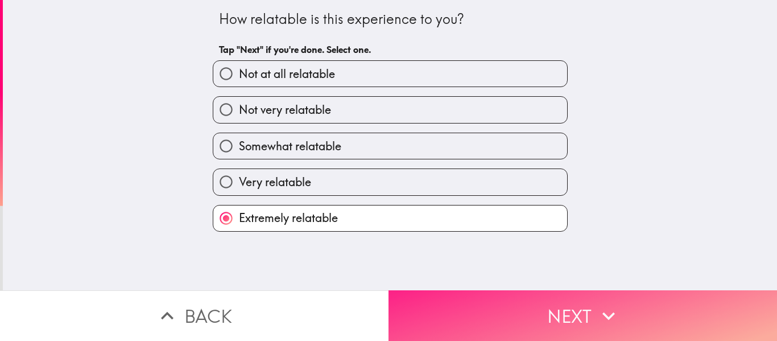
click at [436, 295] on button "Next" at bounding box center [582, 315] width 388 height 51
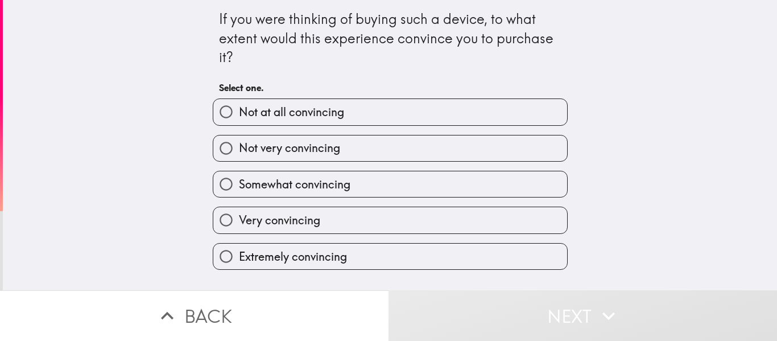
click at [412, 259] on label "Extremely convincing" at bounding box center [390, 256] width 354 height 26
click at [239, 259] on input "Extremely convincing" at bounding box center [226, 256] width 26 height 26
radio input "true"
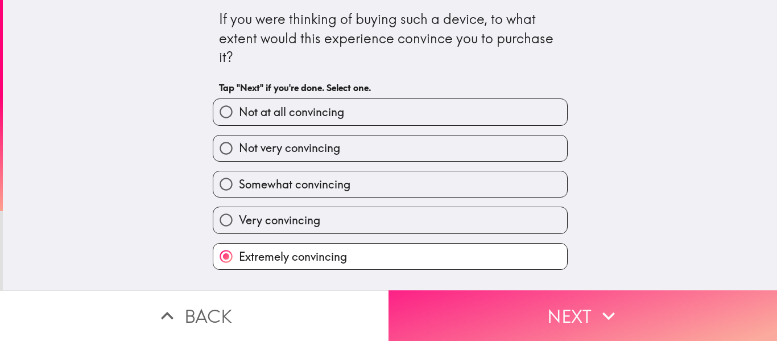
click at [424, 290] on button "Next" at bounding box center [582, 315] width 388 height 51
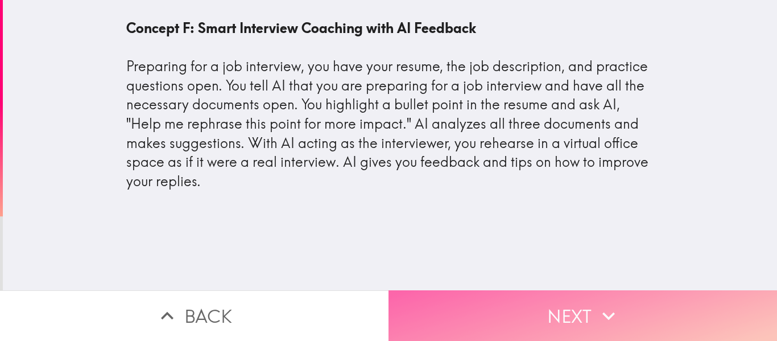
click at [444, 317] on button "Next" at bounding box center [582, 315] width 388 height 51
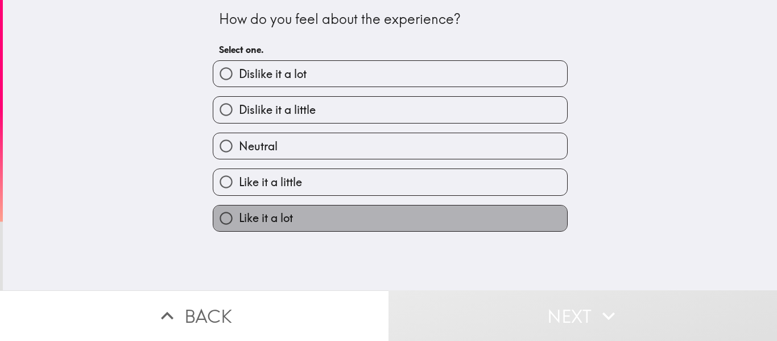
click at [378, 226] on label "Like it a lot" at bounding box center [390, 218] width 354 height 26
click at [239, 226] on input "Like it a lot" at bounding box center [226, 218] width 26 height 26
radio input "true"
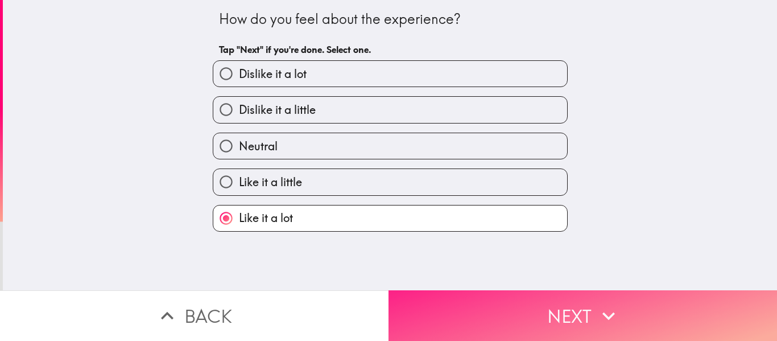
click at [424, 304] on button "Next" at bounding box center [582, 315] width 388 height 51
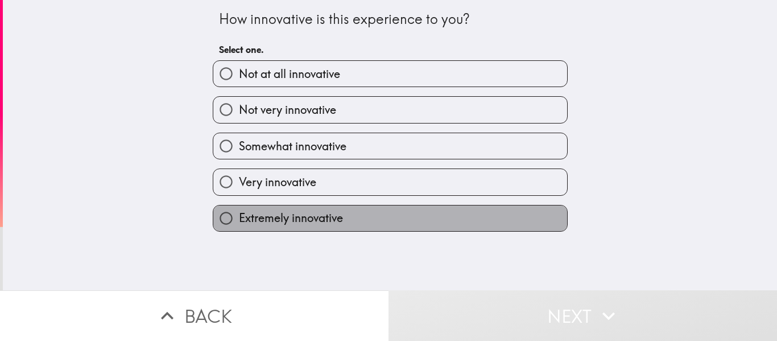
click at [358, 227] on label "Extremely innovative" at bounding box center [390, 218] width 354 height 26
click at [239, 227] on input "Extremely innovative" at bounding box center [226, 218] width 26 height 26
radio input "true"
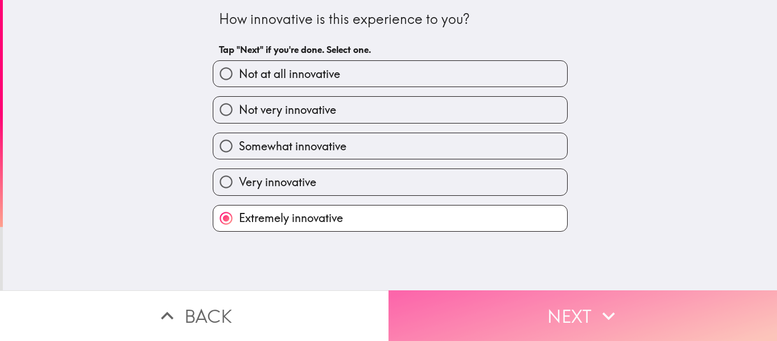
click at [420, 297] on button "Next" at bounding box center [582, 315] width 388 height 51
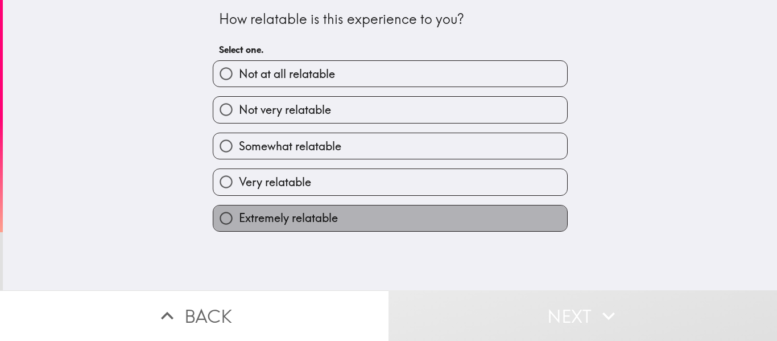
click at [398, 212] on label "Extremely relatable" at bounding box center [390, 218] width 354 height 26
click at [239, 212] on input "Extremely relatable" at bounding box center [226, 218] width 26 height 26
radio input "true"
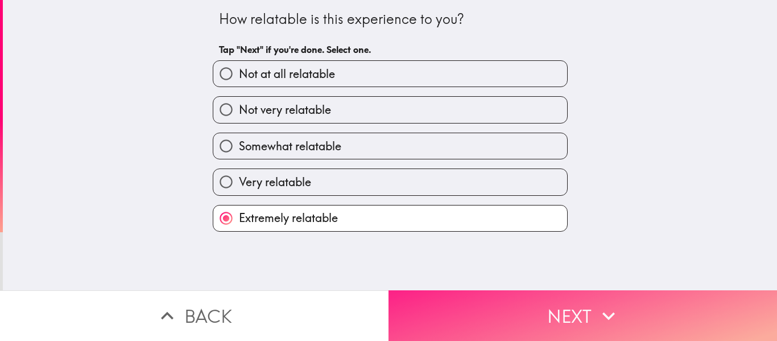
click at [435, 306] on button "Next" at bounding box center [582, 315] width 388 height 51
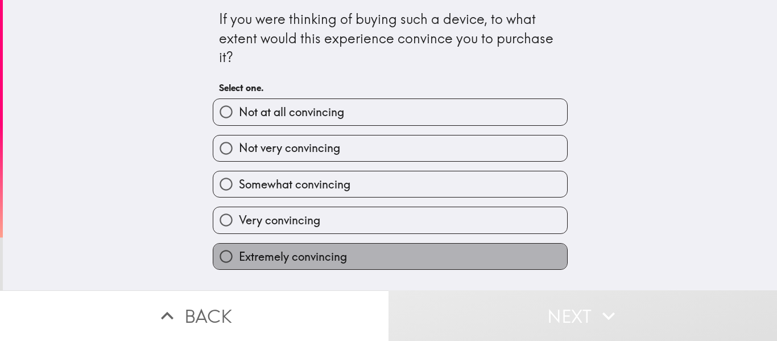
click at [397, 247] on label "Extremely convincing" at bounding box center [390, 256] width 354 height 26
click at [239, 247] on input "Extremely convincing" at bounding box center [226, 256] width 26 height 26
radio input "true"
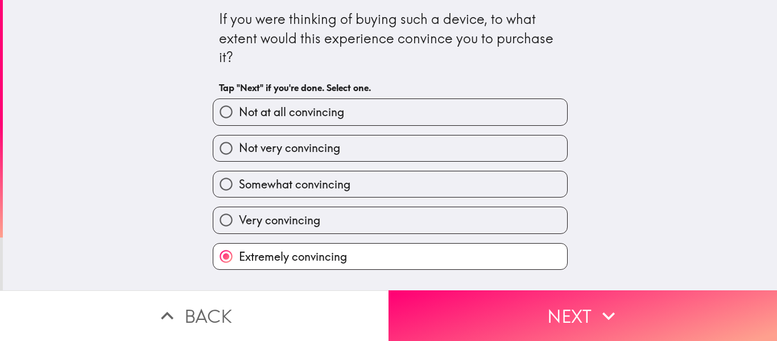
click at [411, 279] on div "If you were thinking of buying such a device, to what extent would this experie…" at bounding box center [390, 145] width 774 height 290
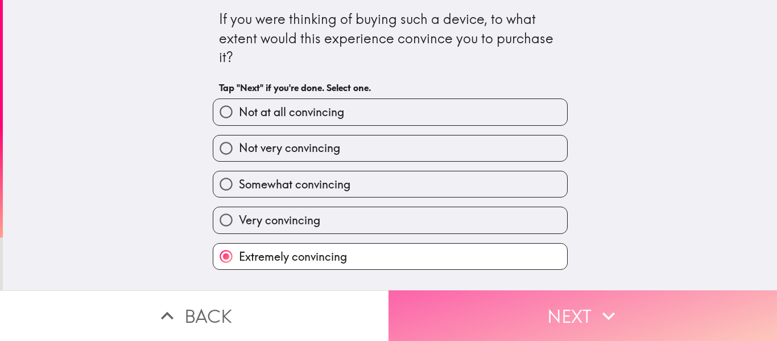
click at [411, 290] on button "Next" at bounding box center [582, 315] width 388 height 51
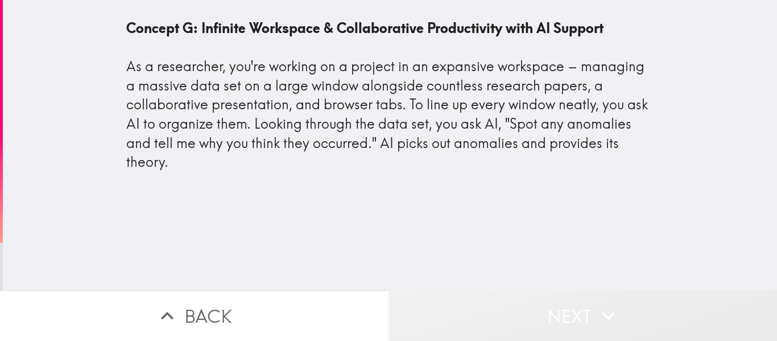
click at [411, 290] on button "Next" at bounding box center [582, 315] width 388 height 51
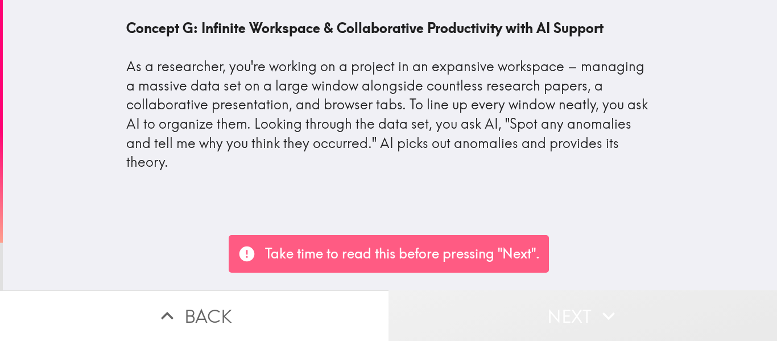
click at [411, 290] on button "Next" at bounding box center [582, 315] width 388 height 51
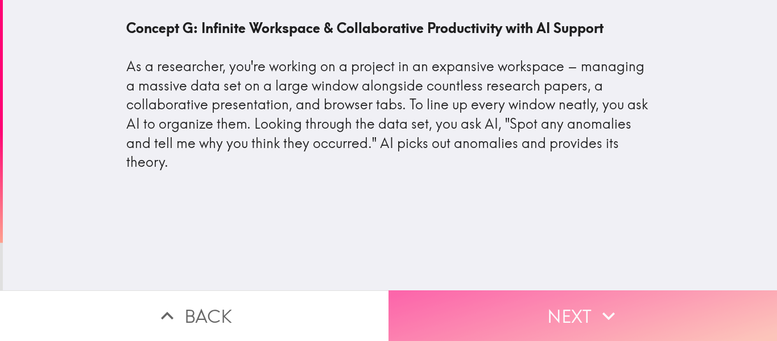
click at [446, 293] on button "Next" at bounding box center [582, 315] width 388 height 51
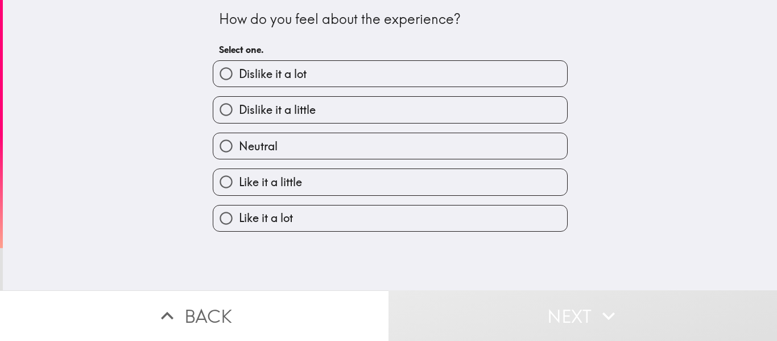
click at [363, 223] on label "Like it a lot" at bounding box center [390, 218] width 354 height 26
click at [239, 223] on input "Like it a lot" at bounding box center [226, 218] width 26 height 26
radio input "true"
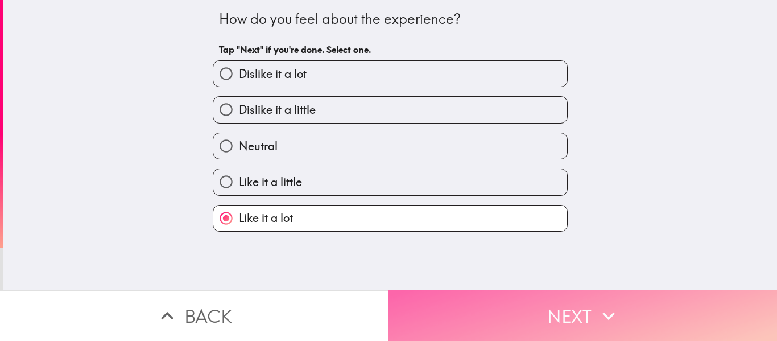
click at [424, 307] on button "Next" at bounding box center [582, 315] width 388 height 51
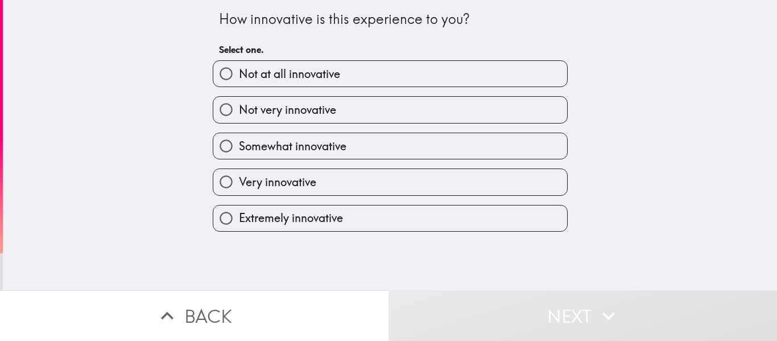
click at [345, 215] on label "Extremely innovative" at bounding box center [390, 218] width 354 height 26
click at [239, 215] on input "Extremely innovative" at bounding box center [226, 218] width 26 height 26
radio input "true"
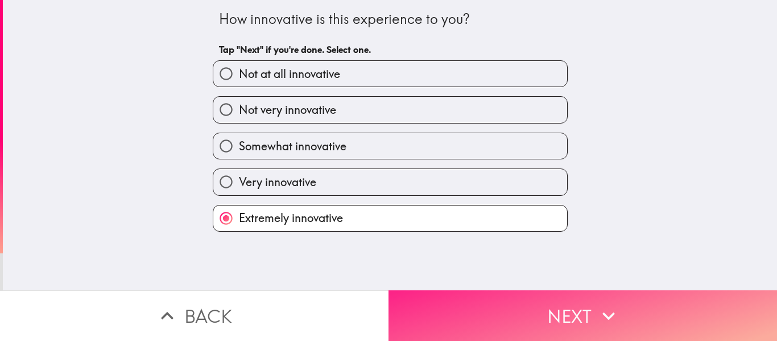
click at [456, 290] on button "Next" at bounding box center [582, 315] width 388 height 51
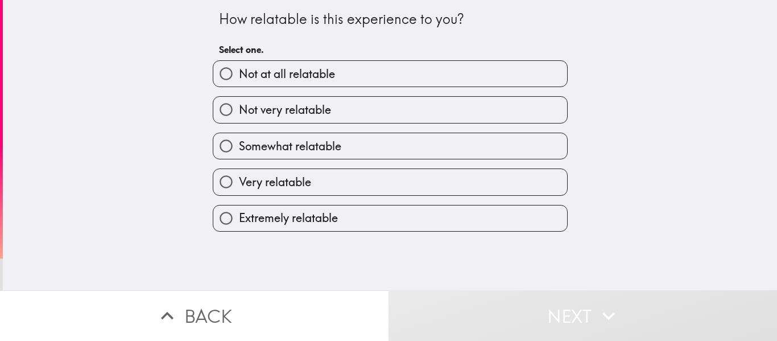
click at [323, 204] on div "Extremely relatable" at bounding box center [386, 214] width 364 height 36
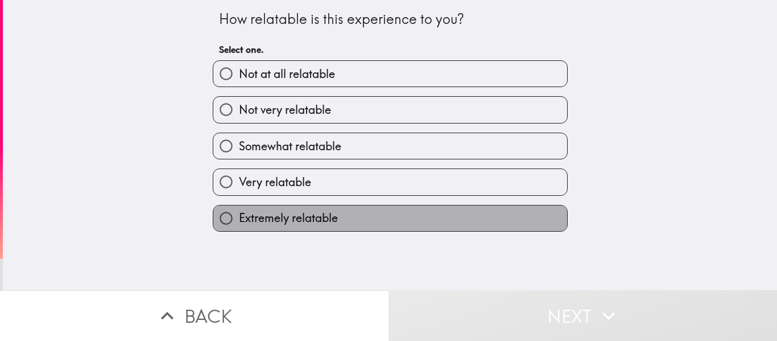
click at [310, 207] on label "Extremely relatable" at bounding box center [390, 218] width 354 height 26
click at [239, 207] on input "Extremely relatable" at bounding box center [226, 218] width 26 height 26
radio input "true"
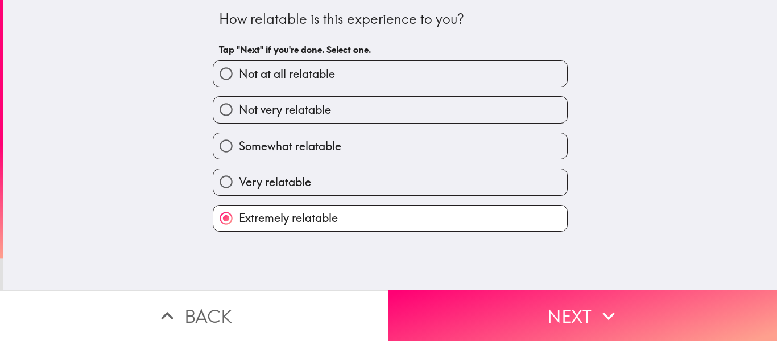
click at [394, 271] on div "How relatable is this experience to you? Tap "Next" if you're done. Select one.…" at bounding box center [390, 145] width 774 height 290
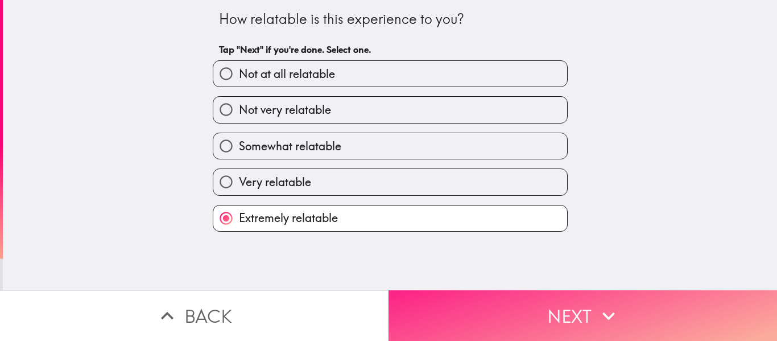
click at [402, 290] on button "Next" at bounding box center [582, 315] width 388 height 51
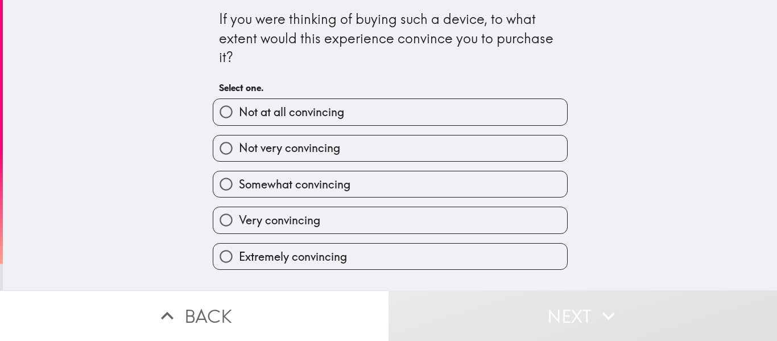
click at [387, 258] on label "Extremely convincing" at bounding box center [390, 256] width 354 height 26
click at [239, 258] on input "Extremely convincing" at bounding box center [226, 256] width 26 height 26
radio input "true"
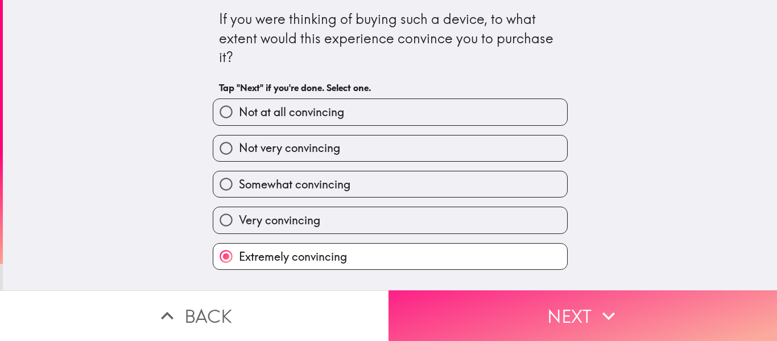
click at [437, 313] on button "Next" at bounding box center [582, 315] width 388 height 51
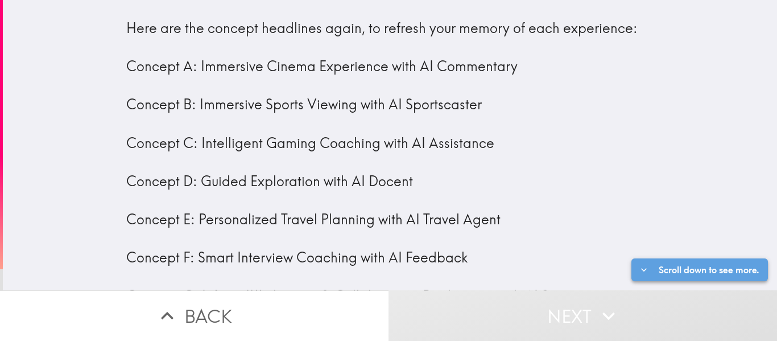
click at [690, 266] on button "Scroll down to see more." at bounding box center [699, 269] width 136 height 23
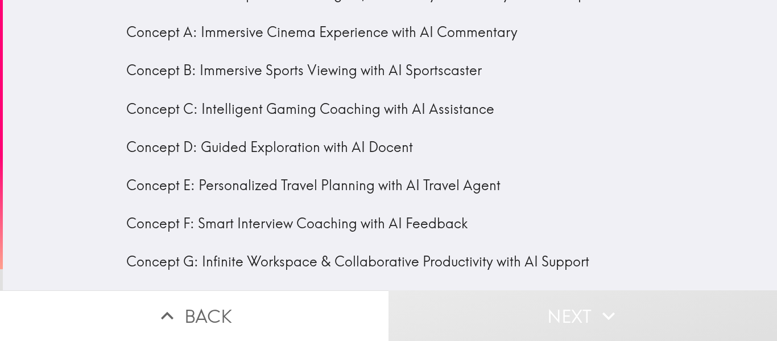
scroll to position [43, 0]
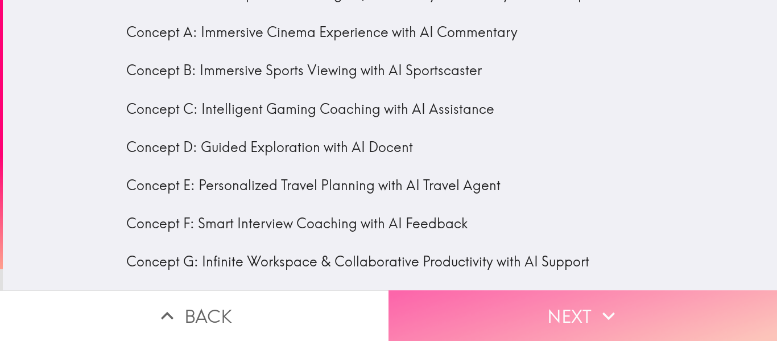
click at [547, 290] on button "Next" at bounding box center [582, 315] width 388 height 51
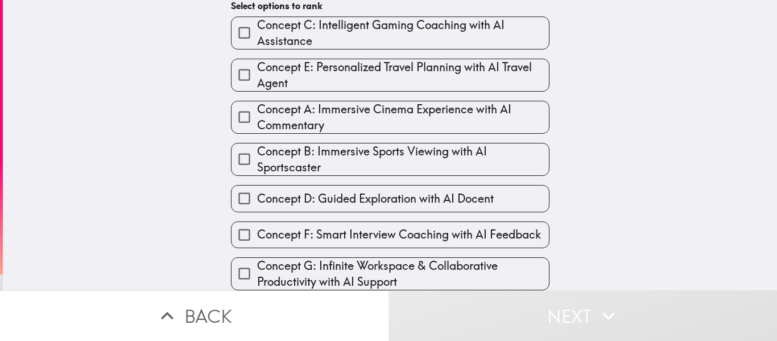
scroll to position [131, 0]
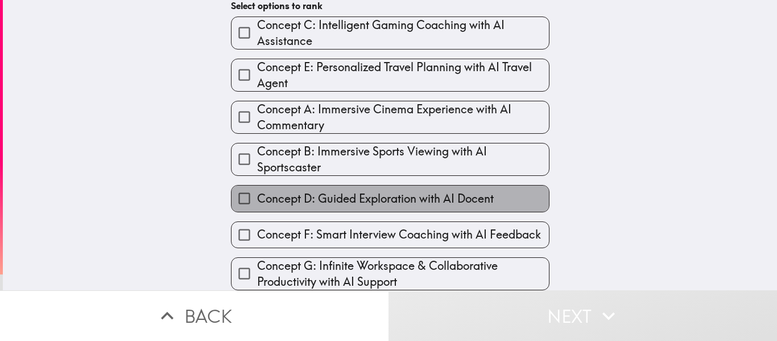
click at [506, 186] on label "Concept D: Guided Exploration with AI Docent" at bounding box center [389, 198] width 317 height 26
click at [257, 186] on input "Concept D: Guided Exploration with AI Docent" at bounding box center [244, 198] width 26 height 26
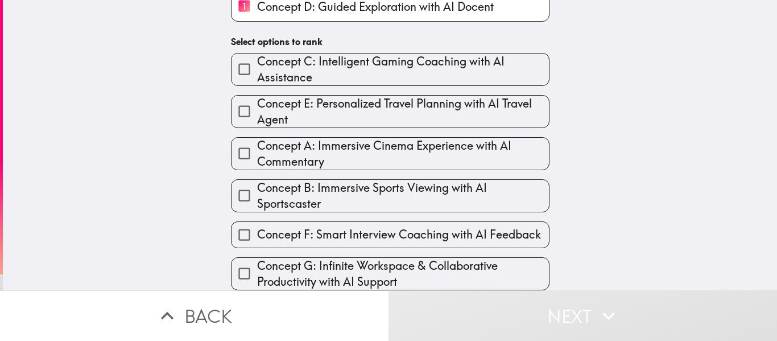
click at [497, 226] on span "Concept F: Smart Interview Coaching with AI Feedback" at bounding box center [399, 234] width 284 height 16
click at [257, 222] on input "Concept F: Smart Interview Coaching with AI Feedback" at bounding box center [244, 235] width 26 height 26
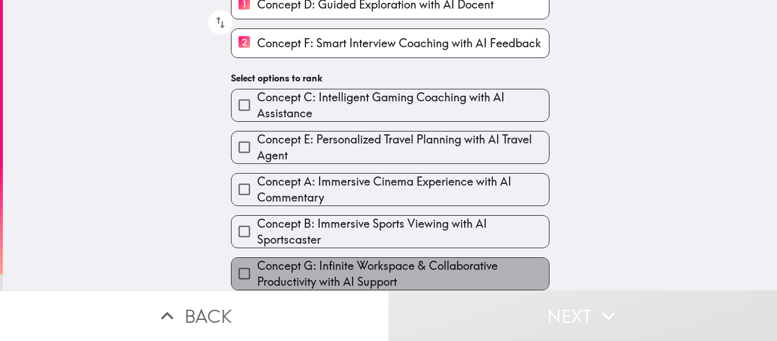
click at [495, 271] on span "Concept G: Infinite Workspace & Collaborative Productivity with AI Support" at bounding box center [403, 274] width 292 height 32
click at [257, 271] on input "Concept G: Infinite Workspace & Collaborative Productivity with AI Support" at bounding box center [244, 273] width 26 height 26
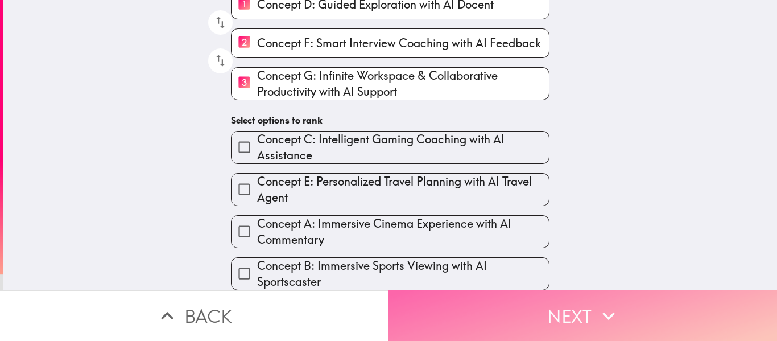
click at [498, 312] on button "Next" at bounding box center [582, 315] width 388 height 51
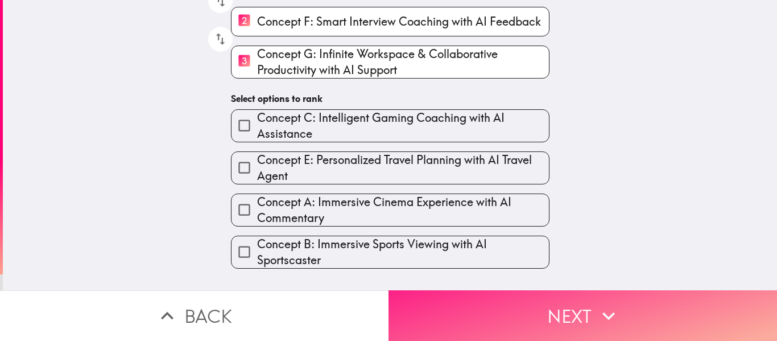
scroll to position [0, 0]
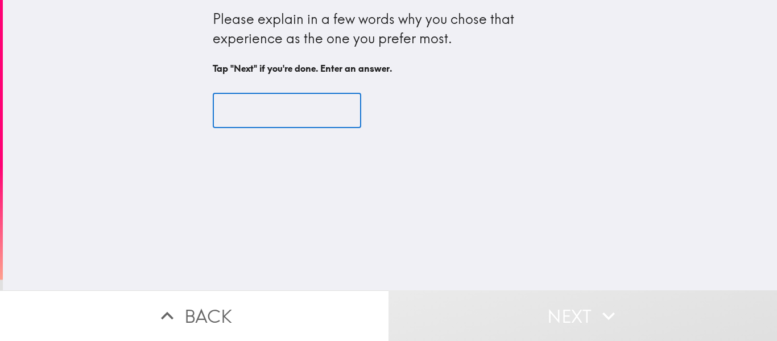
click at [257, 94] on input "text" at bounding box center [287, 110] width 148 height 35
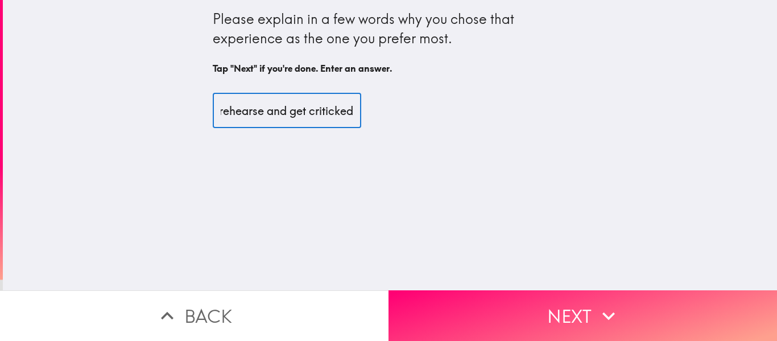
scroll to position [0, 1980]
drag, startPoint x: 313, startPoint y: 113, endPoint x: 299, endPoint y: 114, distance: 14.9
click at [299, 114] on input "Those are the 3 experiences I relate to most. I have a small business, so the w…" at bounding box center [287, 110] width 148 height 35
click at [324, 111] on input "Those are the 3 experiences I relate to most. I have a small business, so the w…" at bounding box center [287, 110] width 148 height 35
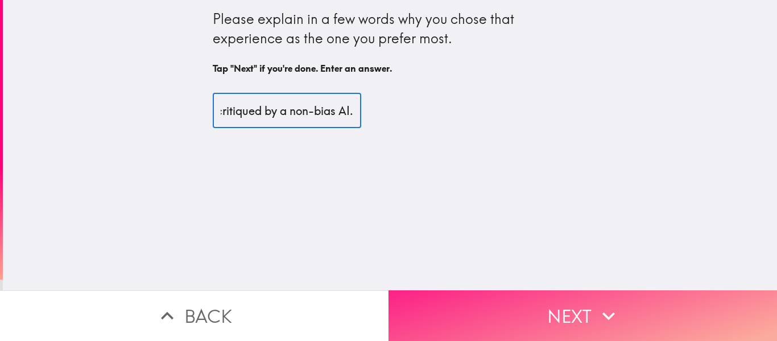
type input "Those are the 3 experiences I relate to most. I have a small business, so the w…"
click at [497, 292] on button "Next" at bounding box center [582, 315] width 388 height 51
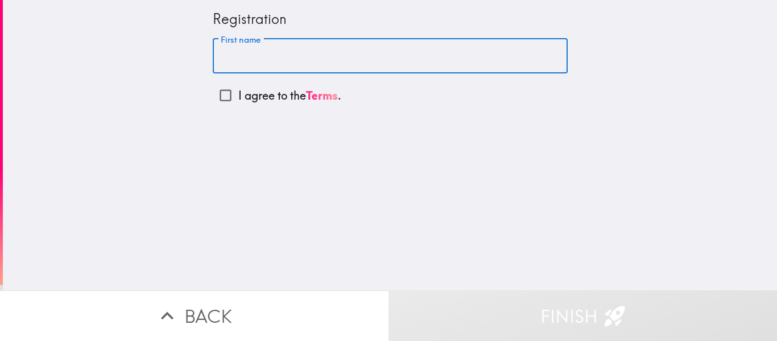
drag, startPoint x: 415, startPoint y: 51, endPoint x: 330, endPoint y: 67, distance: 86.1
click at [330, 67] on input "First name" at bounding box center [390, 56] width 355 height 35
type input "[PERSON_NAME]"
click at [218, 91] on input "I agree to the Terms ." at bounding box center [226, 95] width 26 height 26
checkbox input "true"
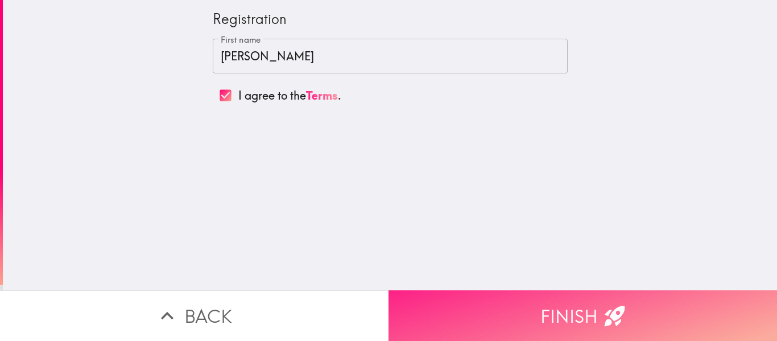
click at [495, 296] on button "Finish" at bounding box center [582, 315] width 388 height 51
